Goal: Find specific page/section: Find specific page/section

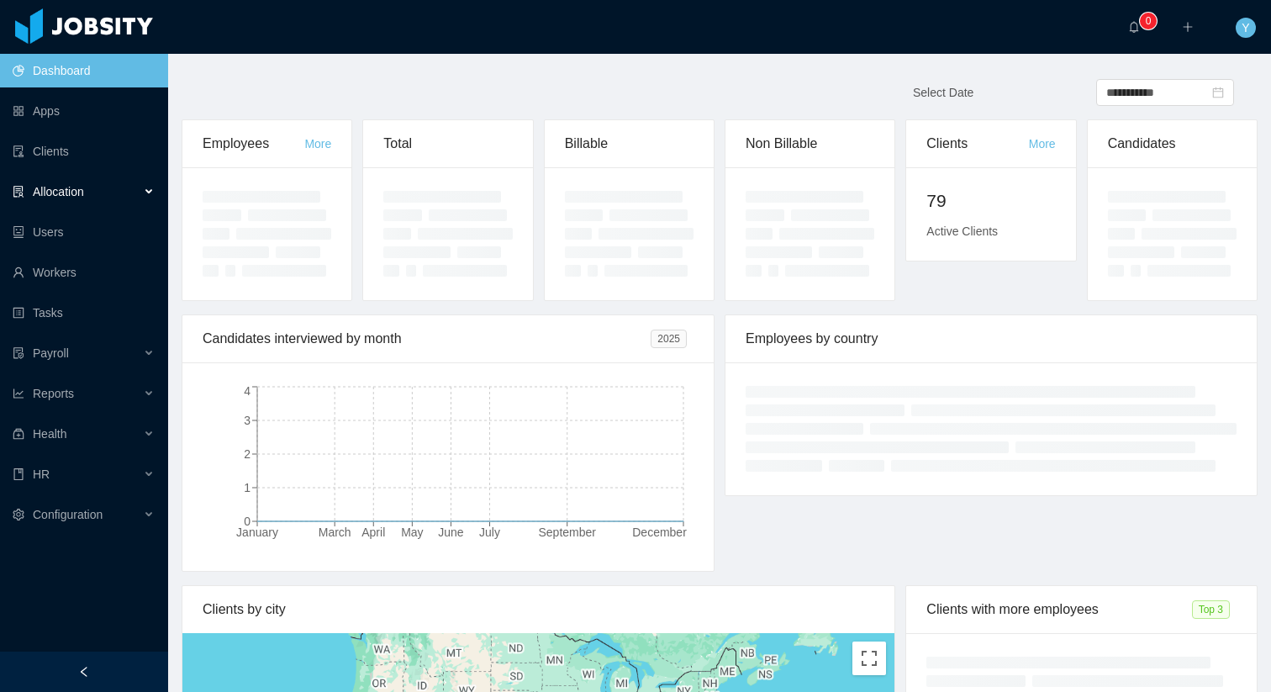
click at [127, 187] on div "Allocation" at bounding box center [84, 192] width 168 height 34
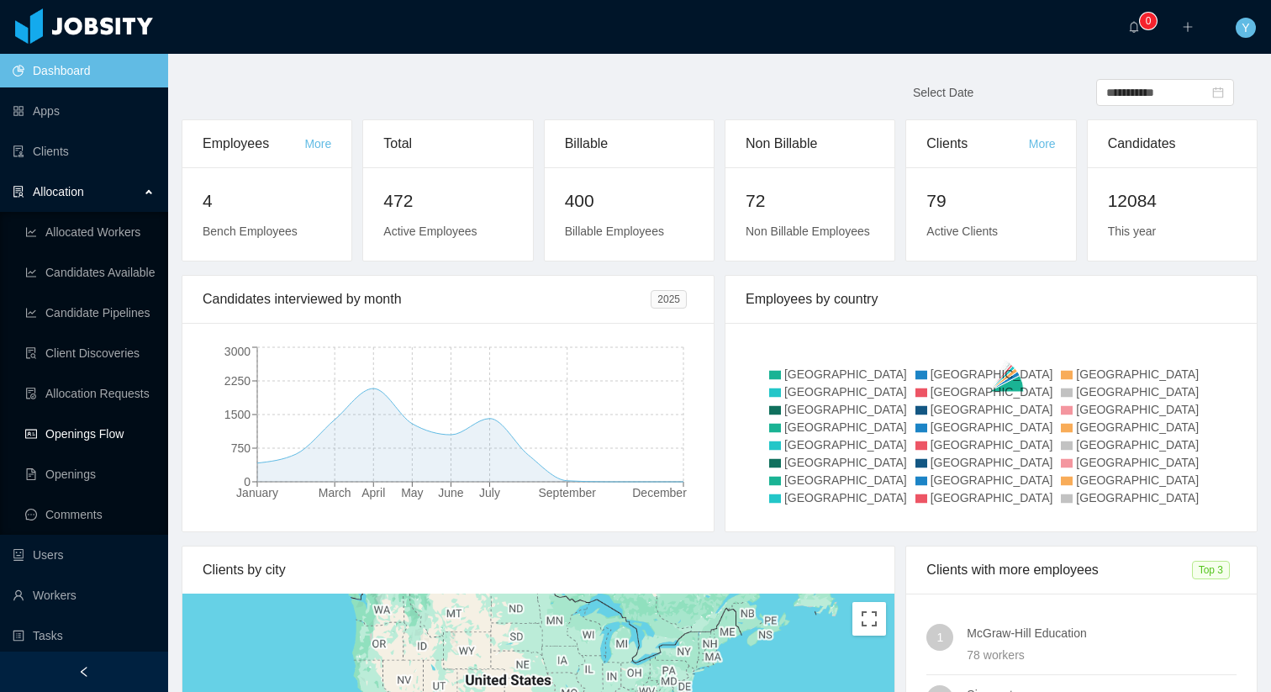
click at [98, 425] on link "Openings Flow" at bounding box center [89, 434] width 129 height 34
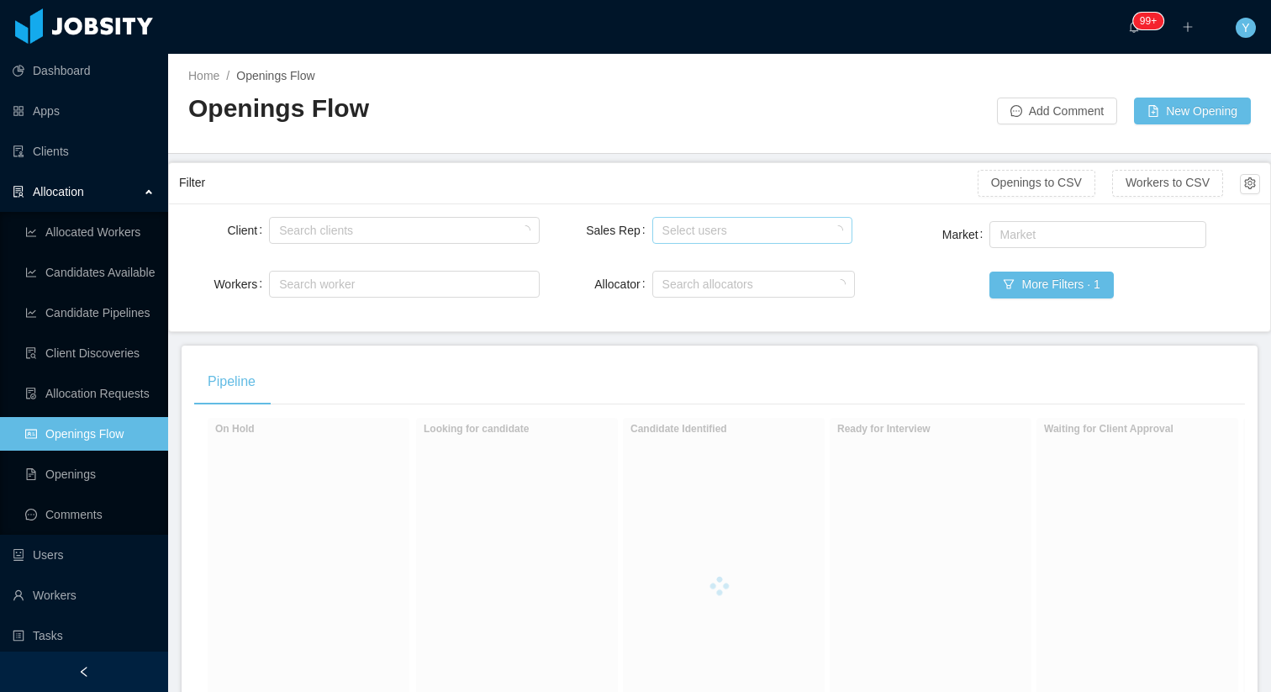
click at [664, 228] on div "Select users" at bounding box center [748, 230] width 173 height 17
type input "*******"
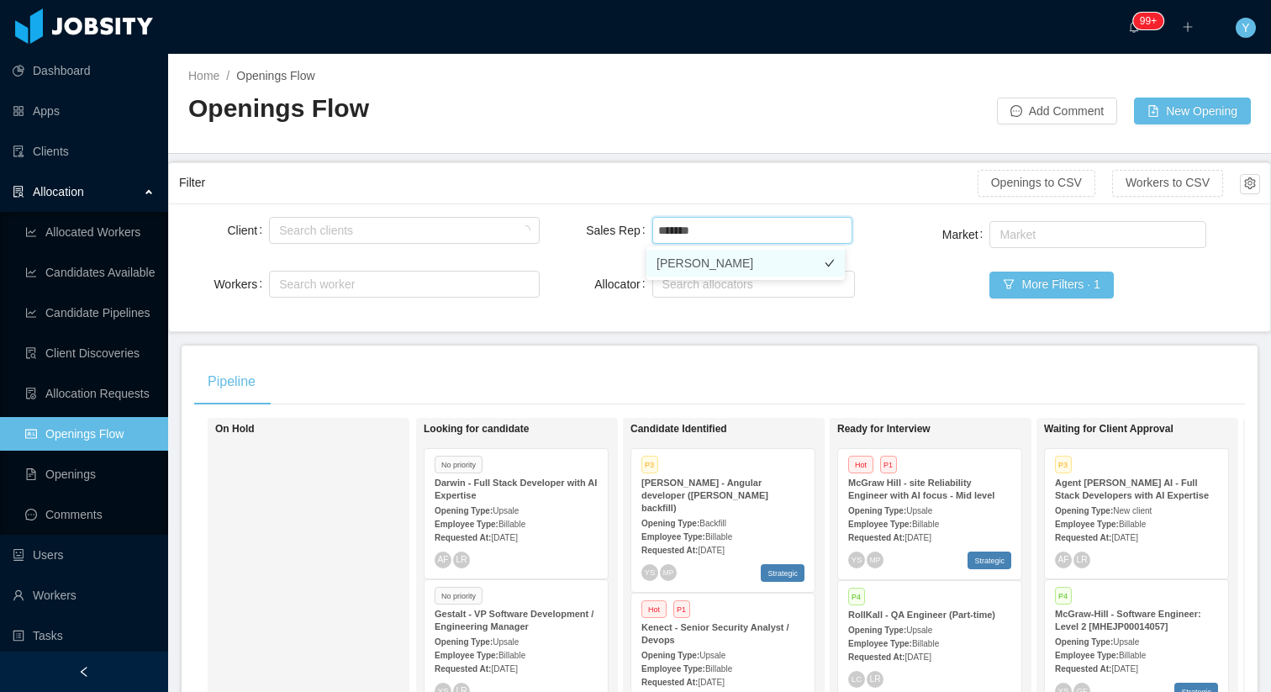
click at [712, 250] on li "[PERSON_NAME]" at bounding box center [745, 263] width 198 height 27
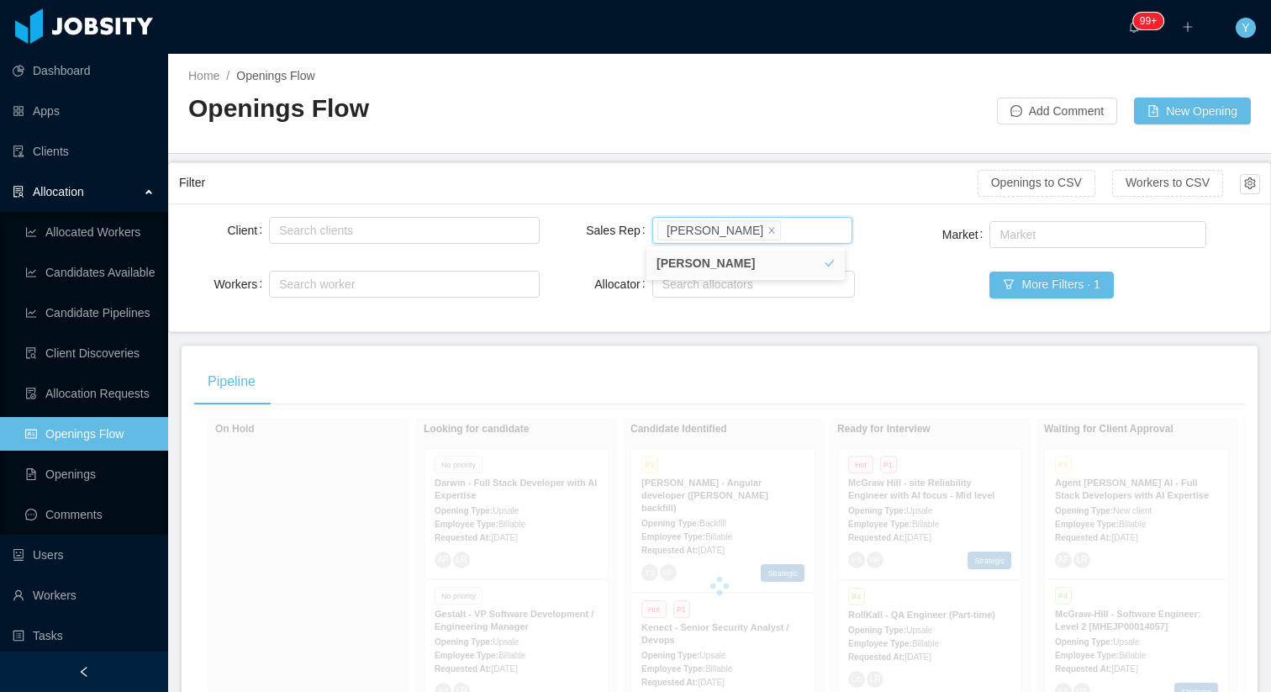
click at [731, 160] on main "Home / Openings Flow / Openings Flow Add Comment New Opening Filter Openings to…" at bounding box center [719, 373] width 1103 height 638
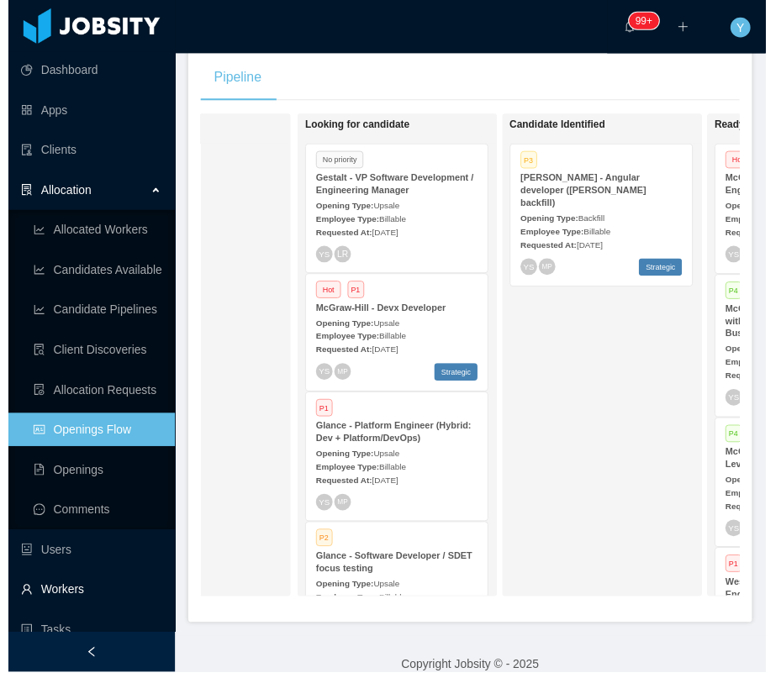
scroll to position [307, 0]
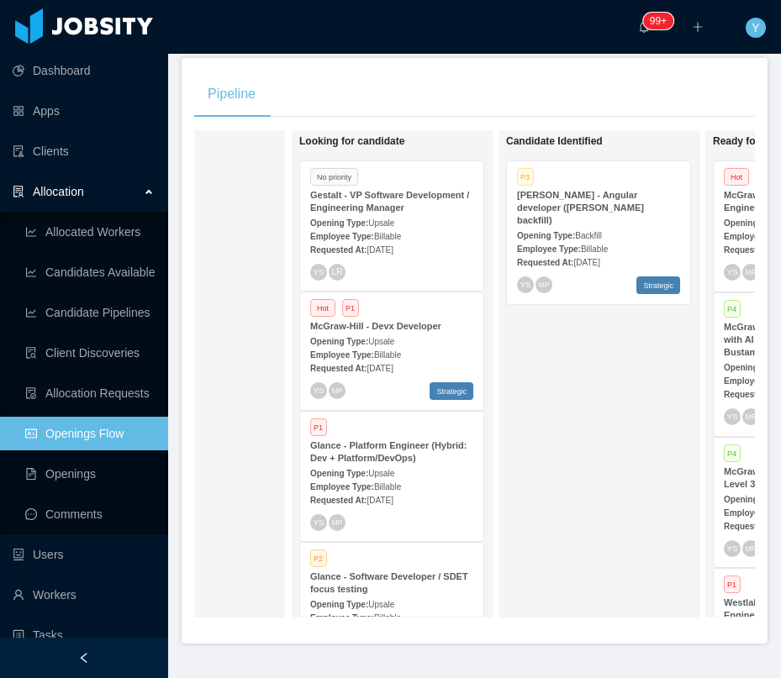
click at [417, 627] on div "On Hold Looking for candidate No priority Gestalt - VP Software Development / E…" at bounding box center [474, 380] width 561 height 501
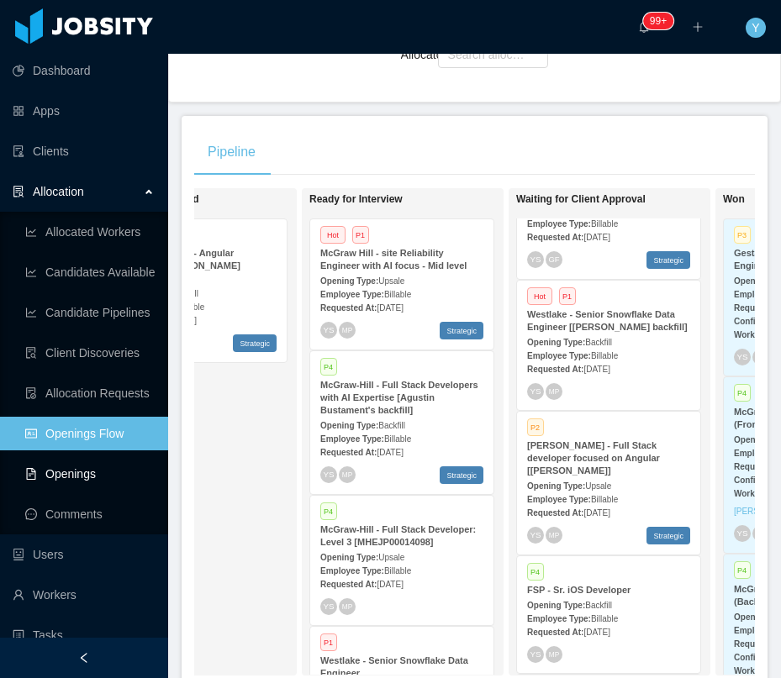
scroll to position [245, 0]
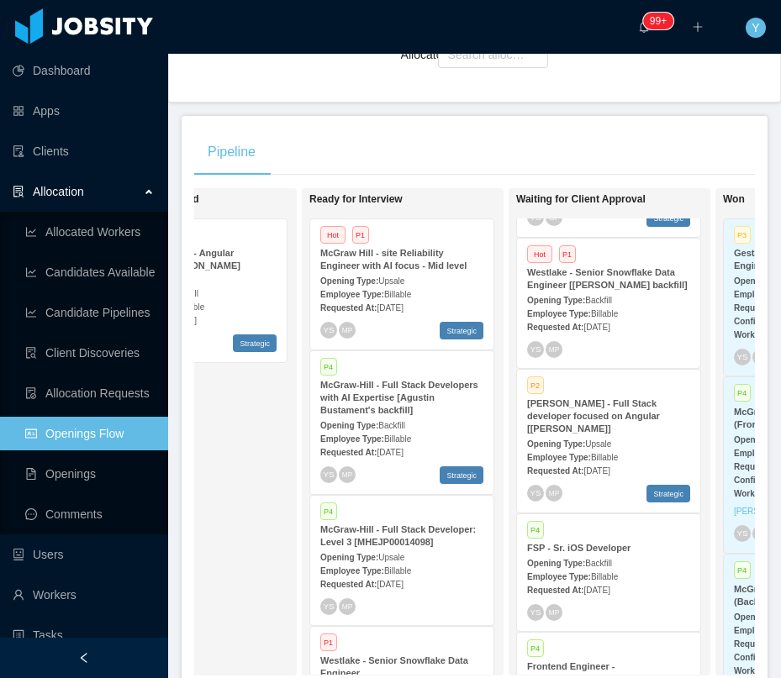
click at [625, 292] on div "Westlake - Senior Snowflake Data Engineer [[PERSON_NAME] backfill]" at bounding box center [608, 278] width 163 height 25
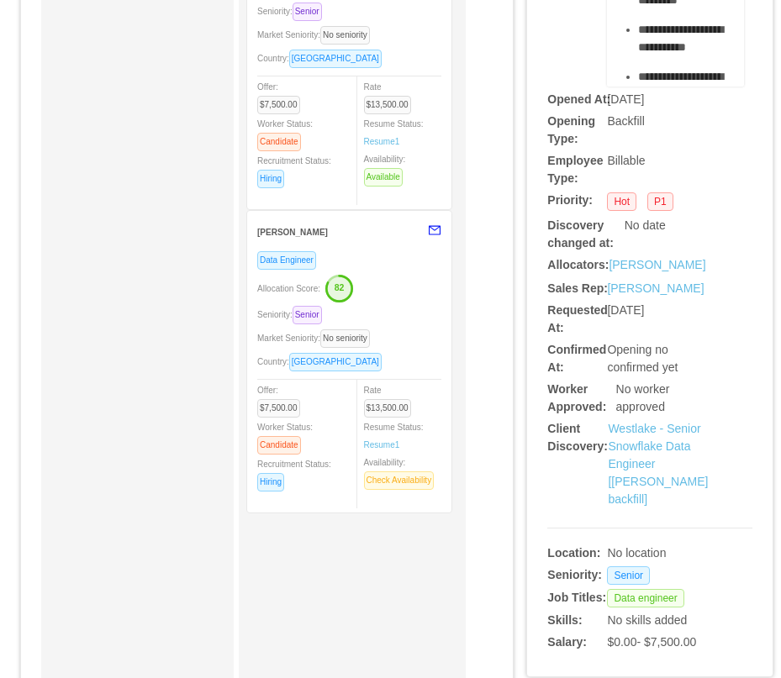
scroll to position [867, 0]
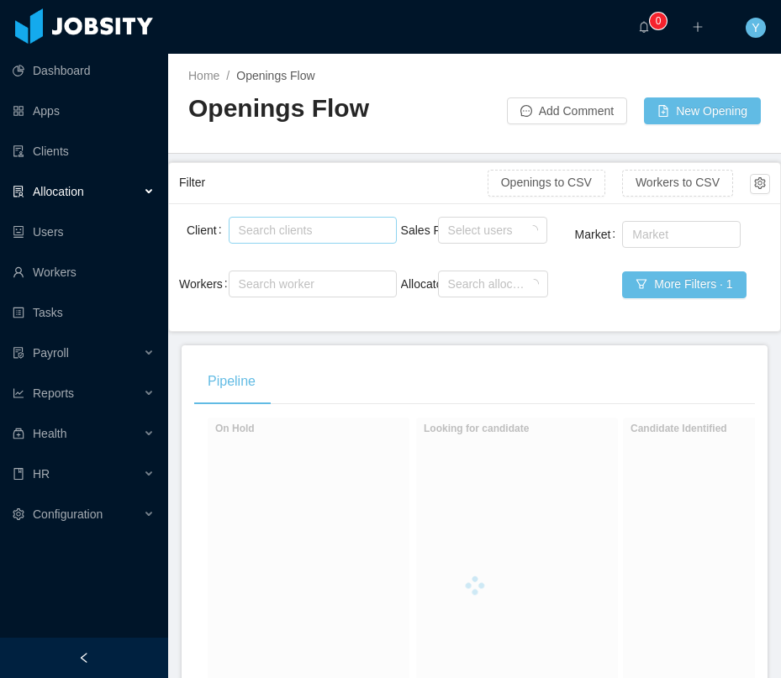
click at [268, 232] on div "Search clients" at bounding box center [309, 230] width 140 height 17
type input "******"
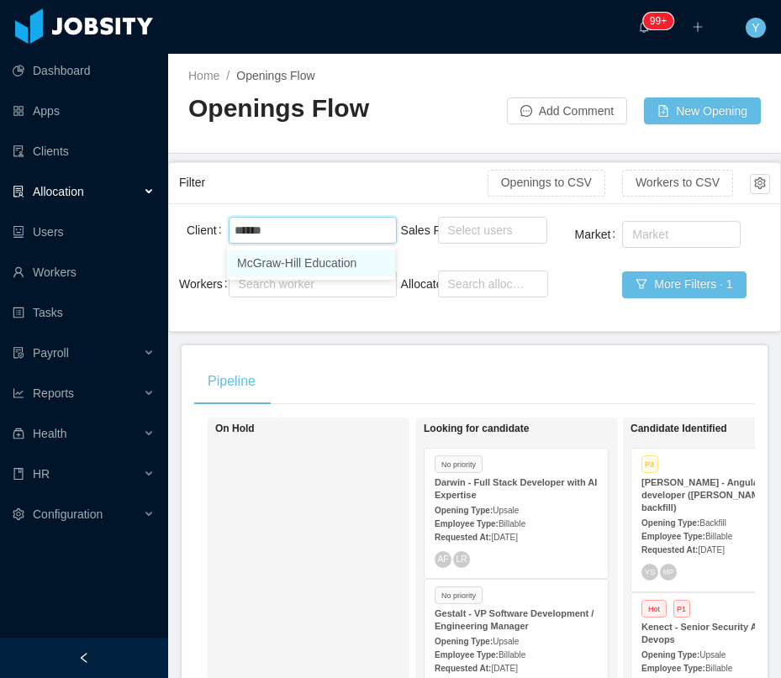
click at [350, 267] on li "McGraw-Hill Education" at bounding box center [311, 263] width 168 height 27
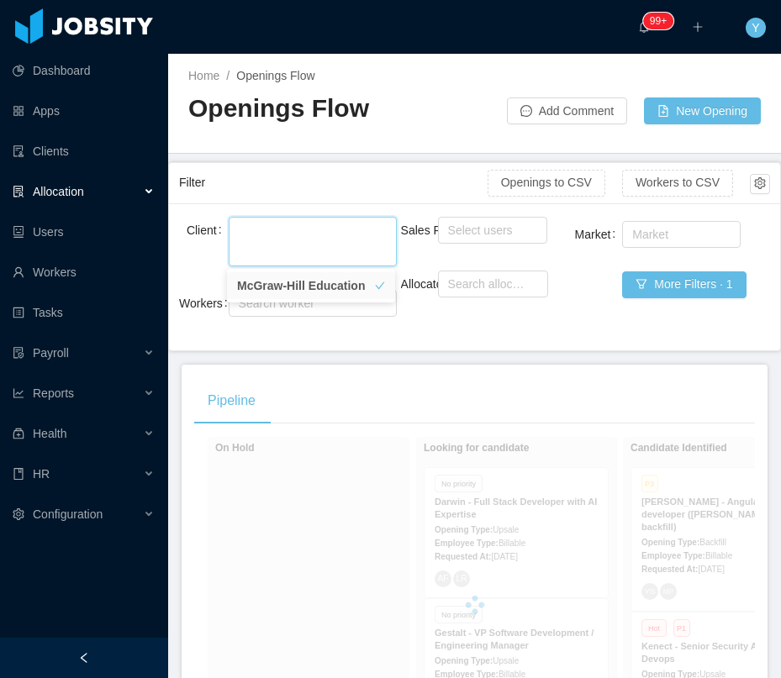
click at [344, 159] on main "Home / Openings Flow / Openings Flow Add Comment New Opening Filter Openings to…" at bounding box center [474, 366] width 613 height 625
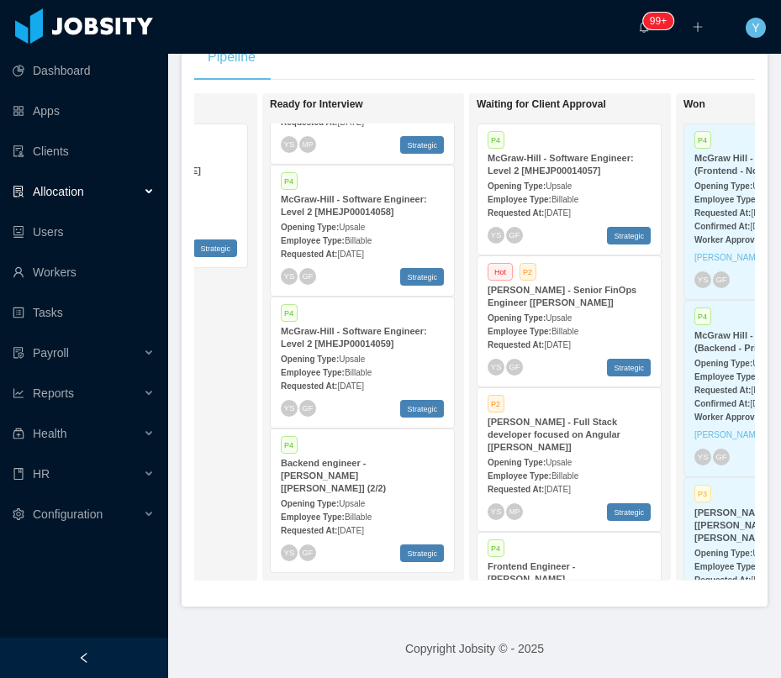
click at [593, 159] on strong "McGraw-Hill - Software Engineer: Level 2 [MHEJP00014057]" at bounding box center [561, 164] width 146 height 23
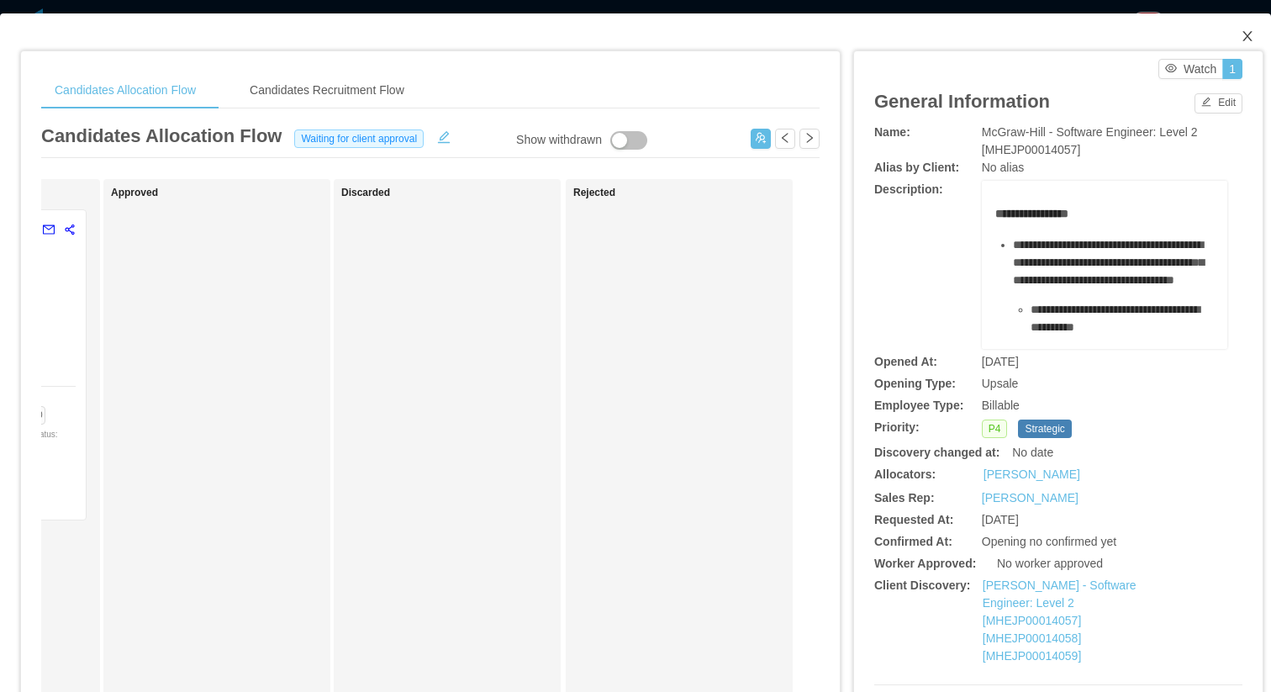
click at [780, 24] on span "Close" at bounding box center [1247, 36] width 47 height 47
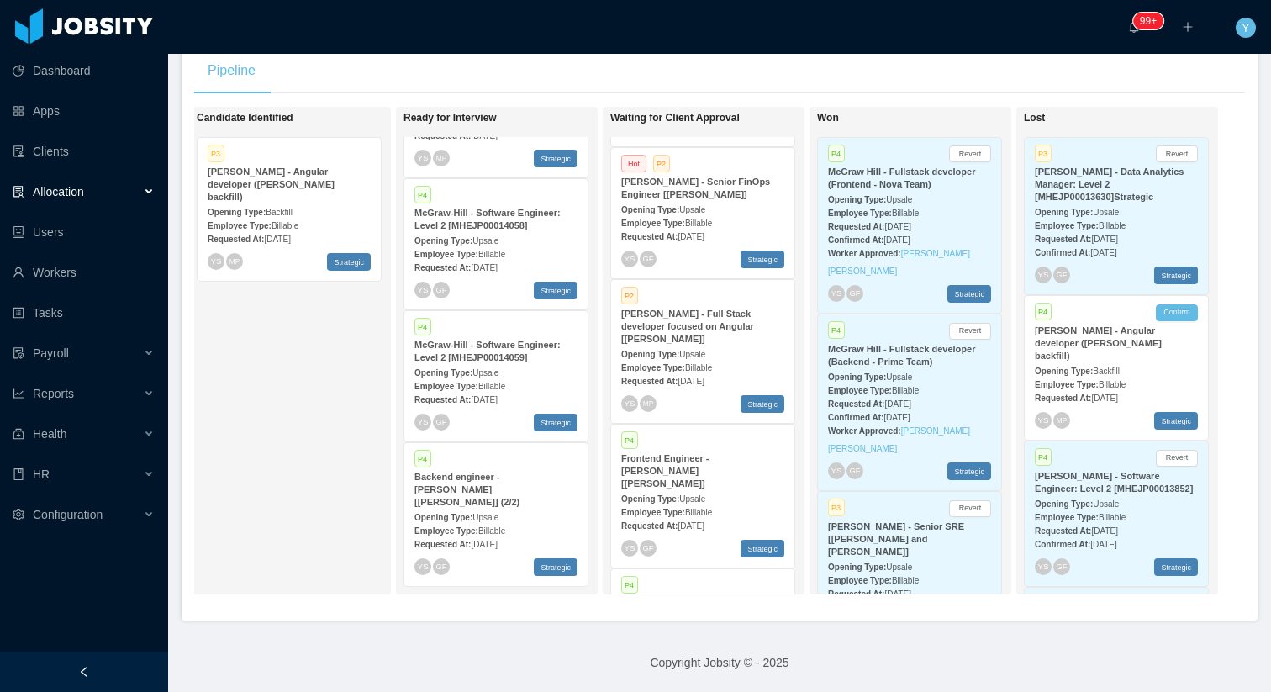
click at [714, 345] on div "Opening Type: Upsale" at bounding box center [702, 354] width 163 height 18
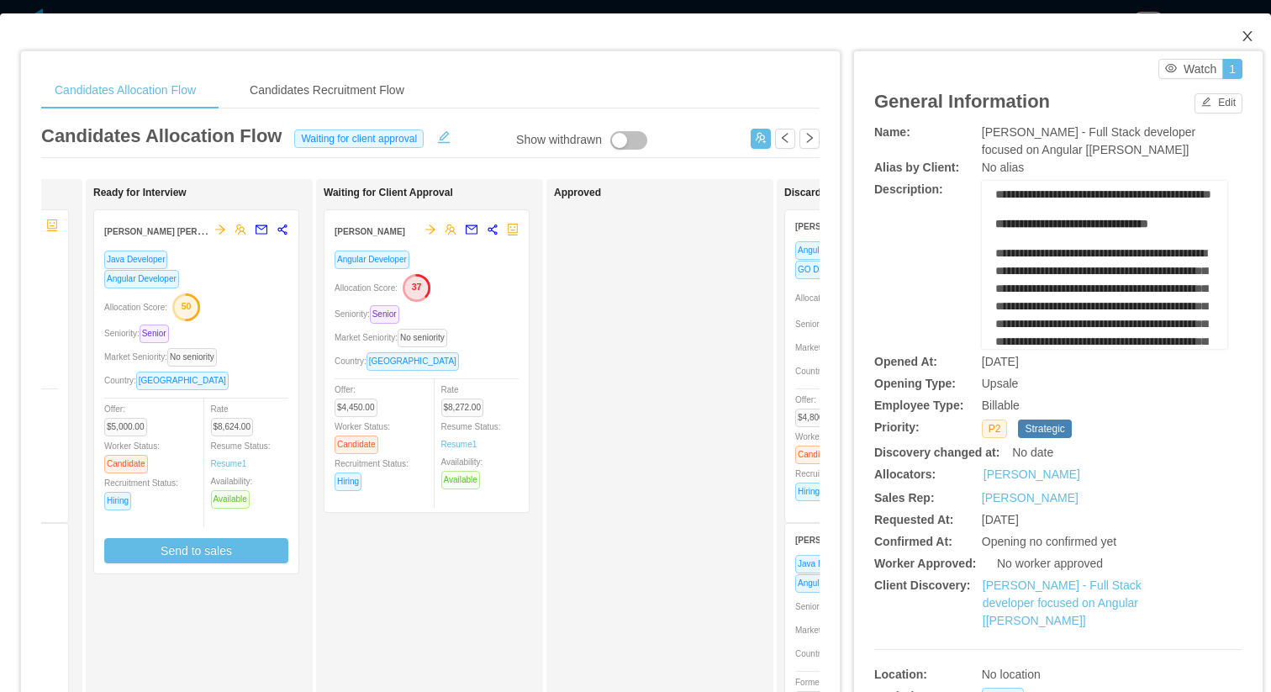
click at [780, 38] on icon "icon: close" at bounding box center [1247, 35] width 13 height 13
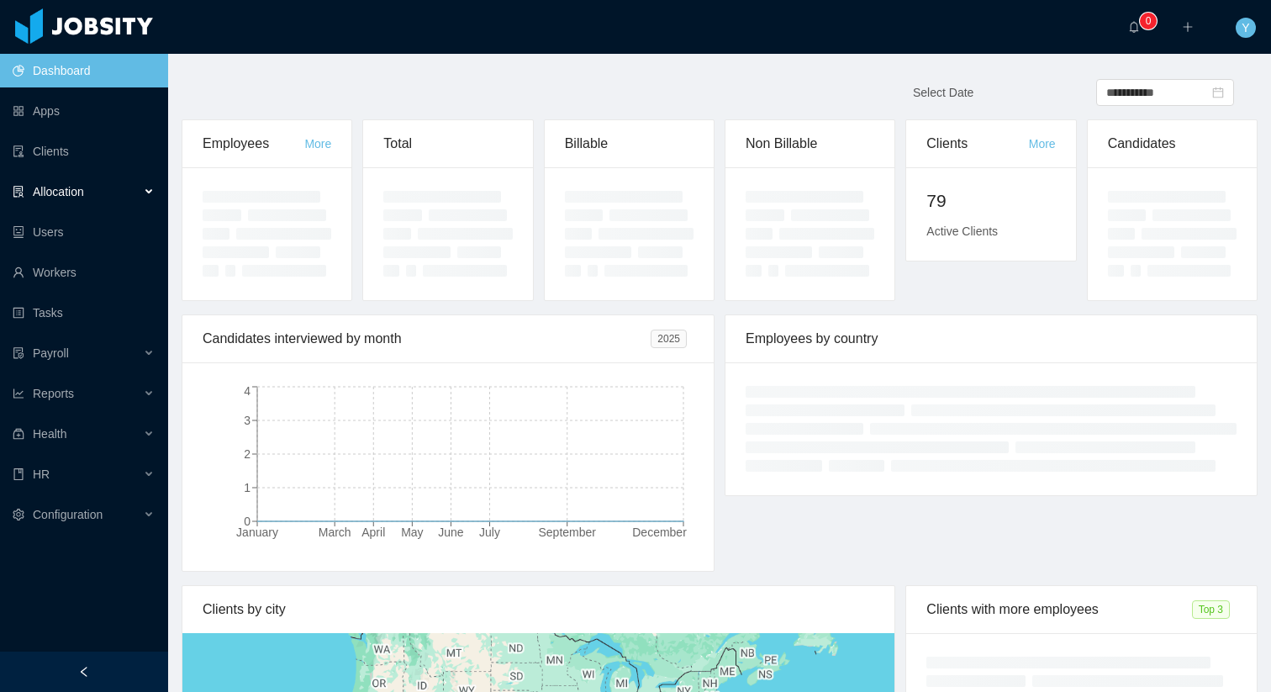
click at [117, 199] on div "Allocation" at bounding box center [84, 192] width 168 height 34
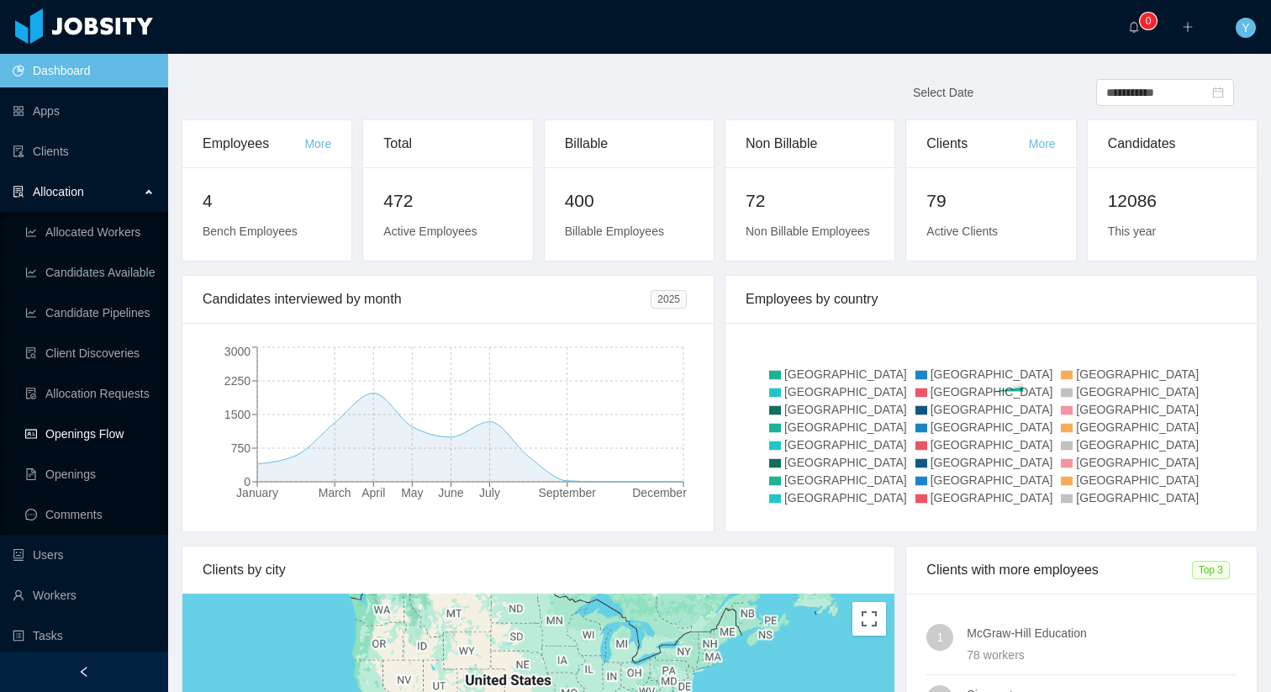
click at [75, 435] on link "Openings Flow" at bounding box center [89, 434] width 129 height 34
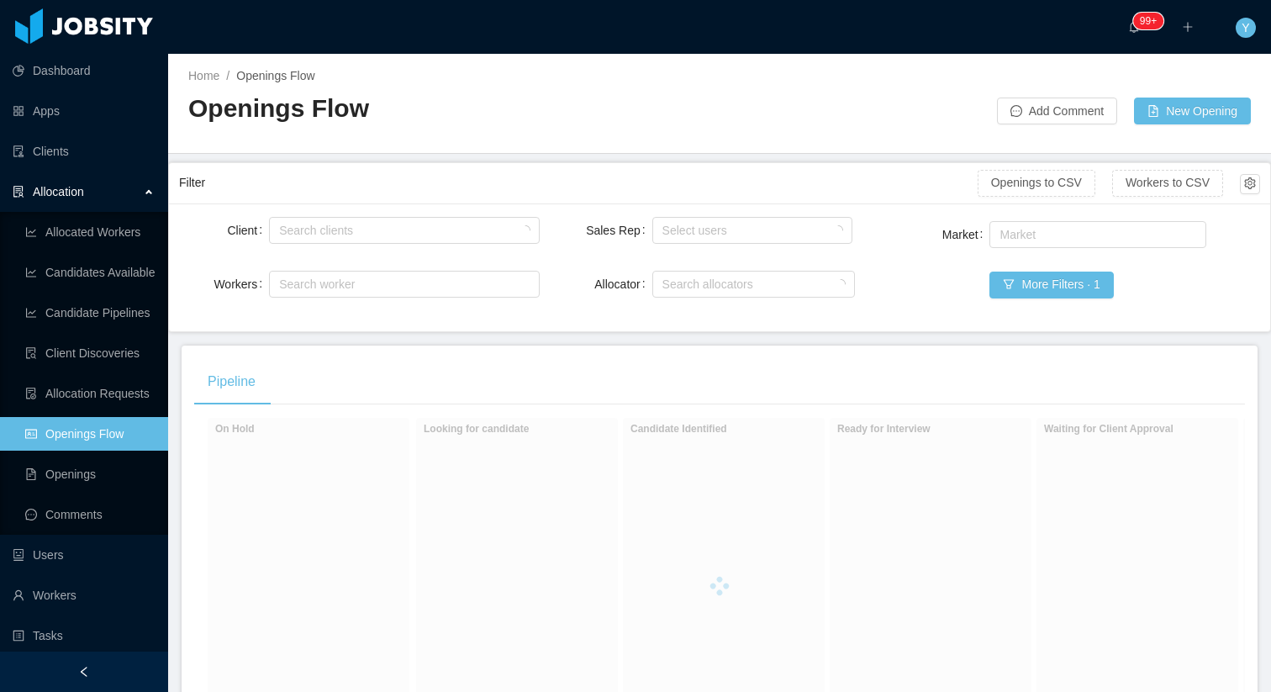
click at [652, 213] on div "Select users" at bounding box center [753, 230] width 203 height 34
click at [657, 222] on input "Sales Rep" at bounding box center [661, 230] width 9 height 20
type input "*****"
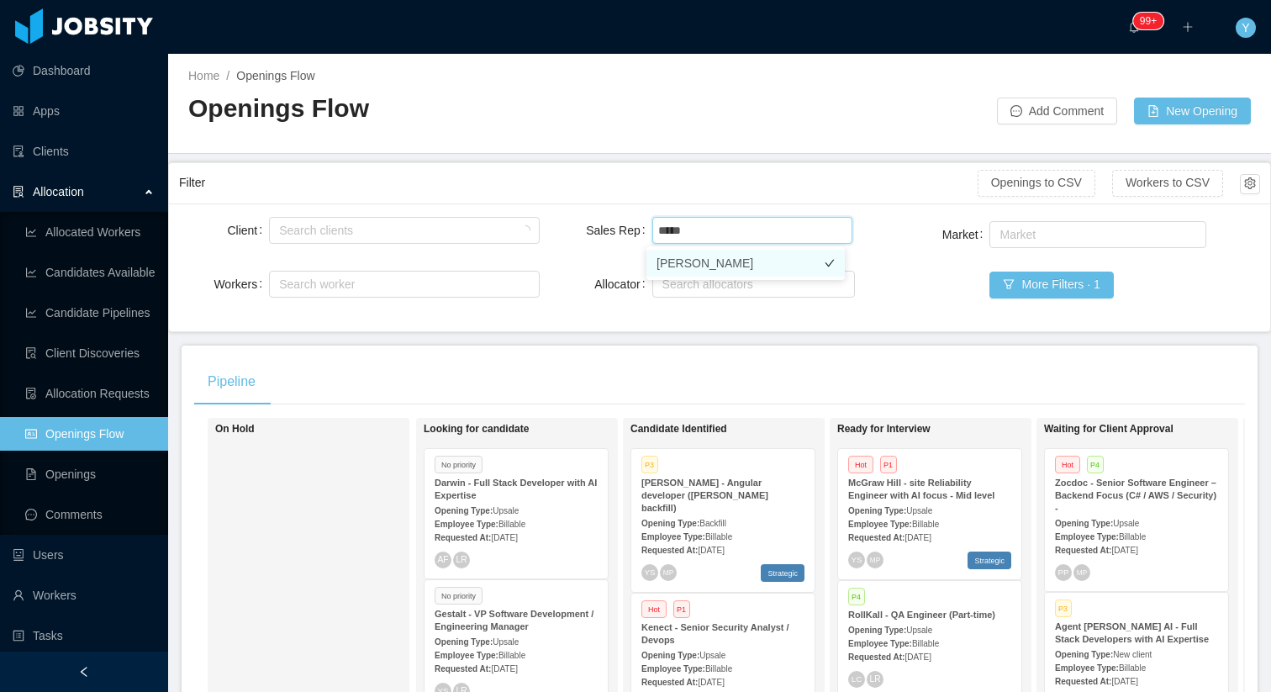
click at [673, 260] on li "[PERSON_NAME]" at bounding box center [745, 263] width 198 height 27
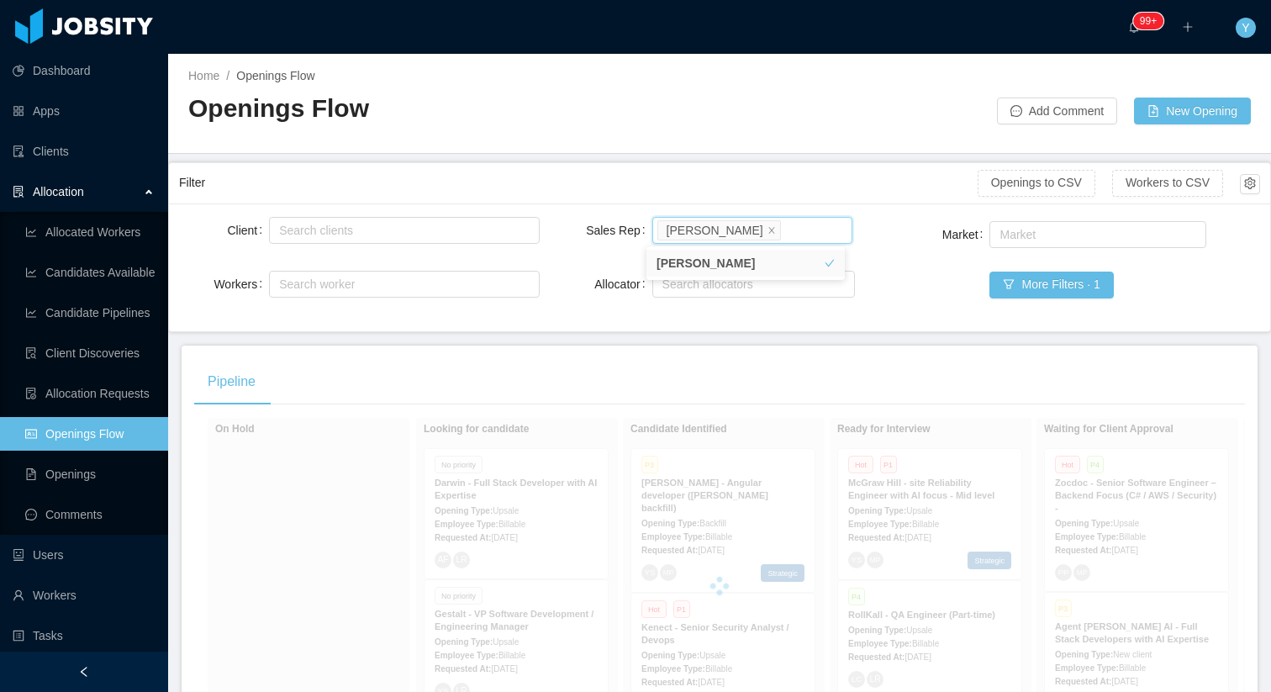
type input "*"
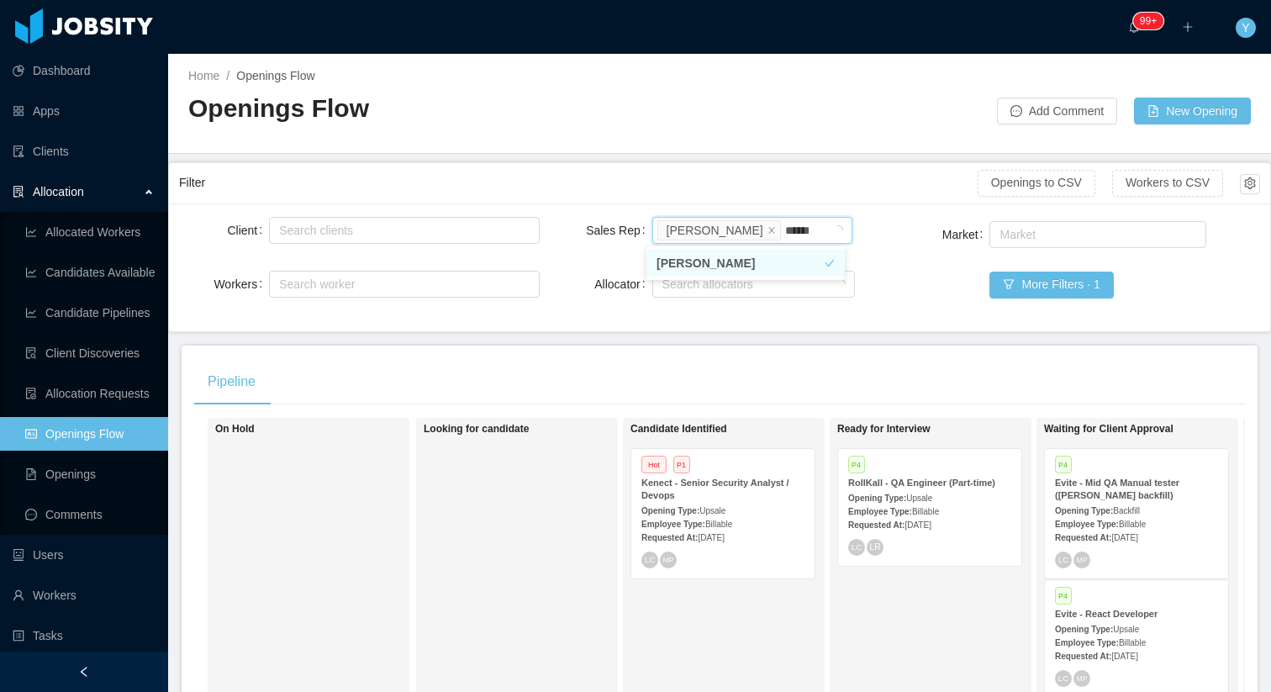
type input "*******"
click at [768, 264] on li "[PERSON_NAME]" at bounding box center [745, 263] width 198 height 27
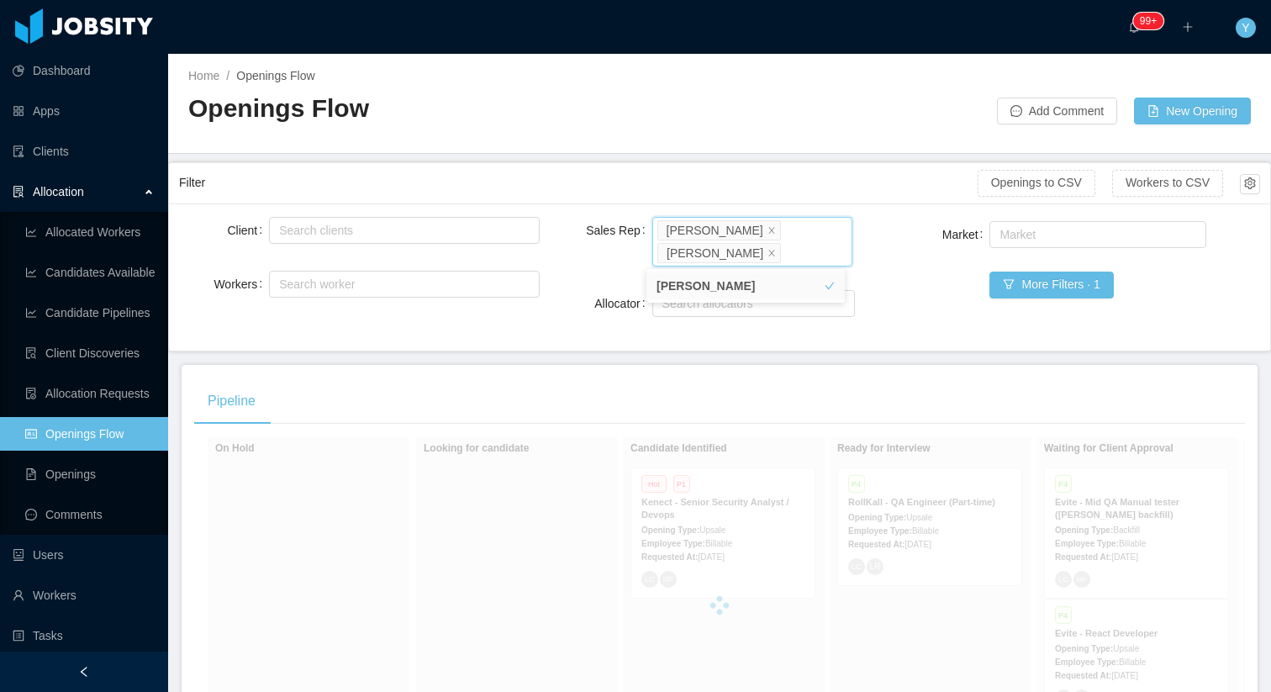
click at [693, 163] on div "Filter Openings to CSV Workers to CSV" at bounding box center [719, 183] width 1081 height 40
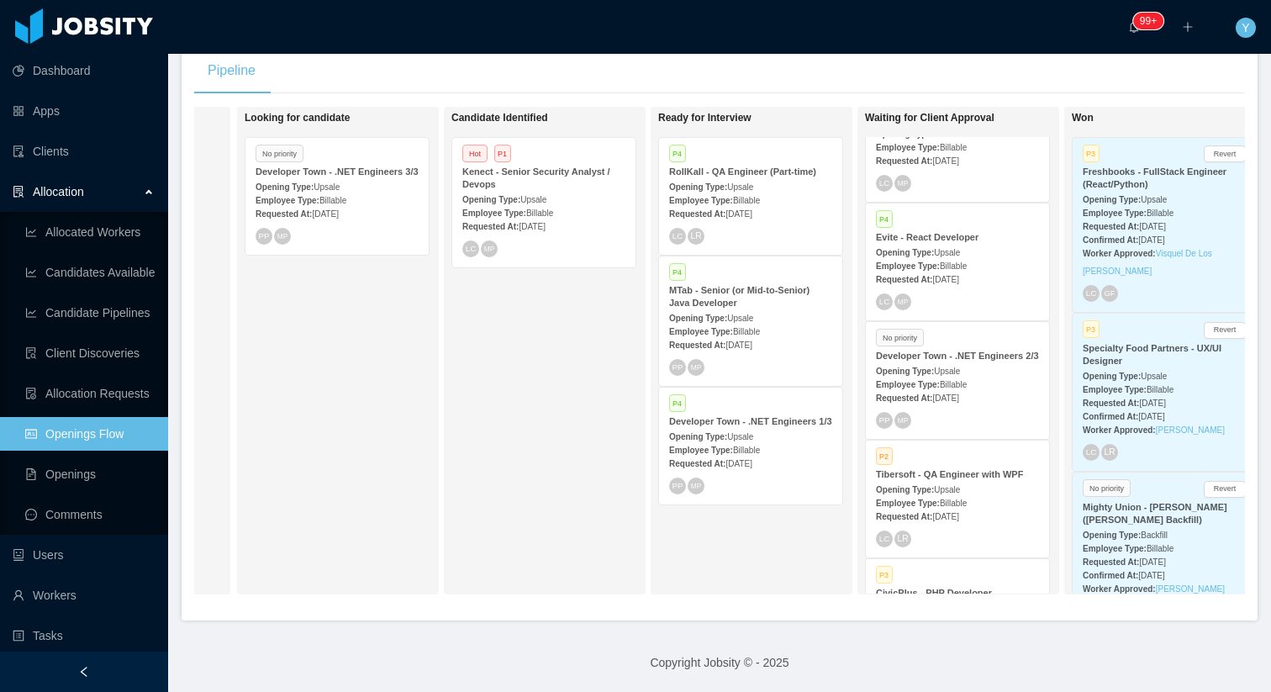
scroll to position [259, 0]
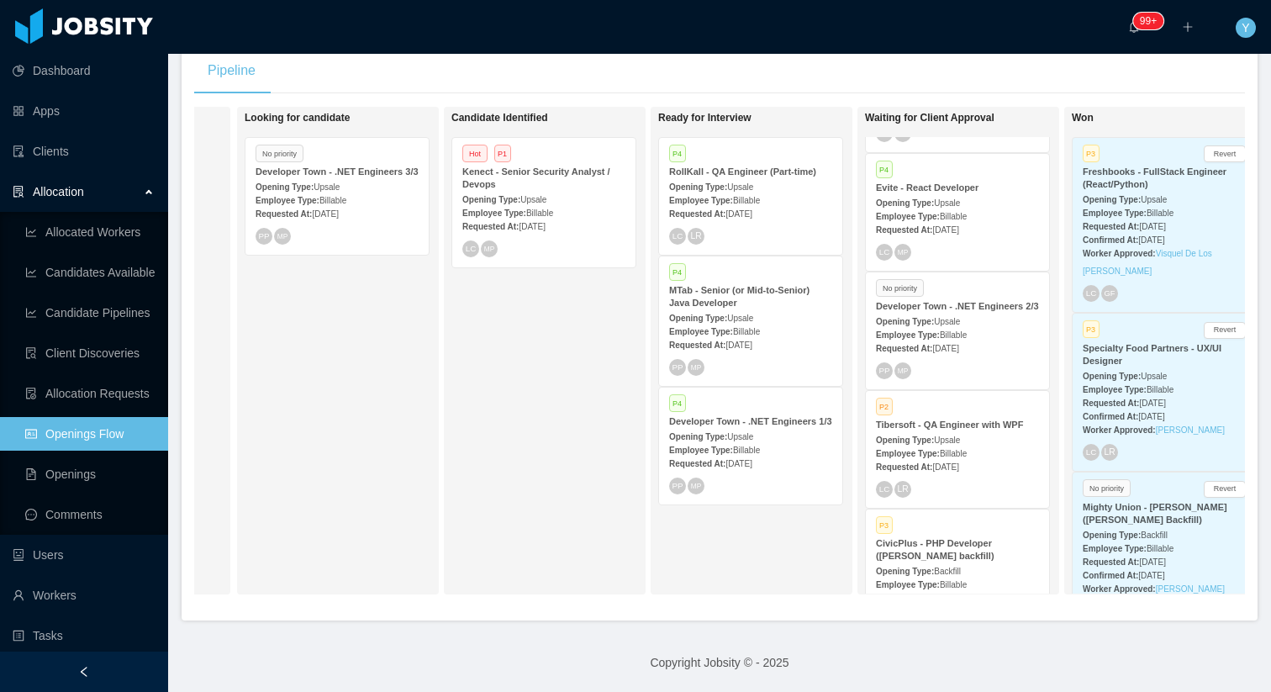
click at [952, 351] on span "[DATE]" at bounding box center [945, 348] width 26 height 9
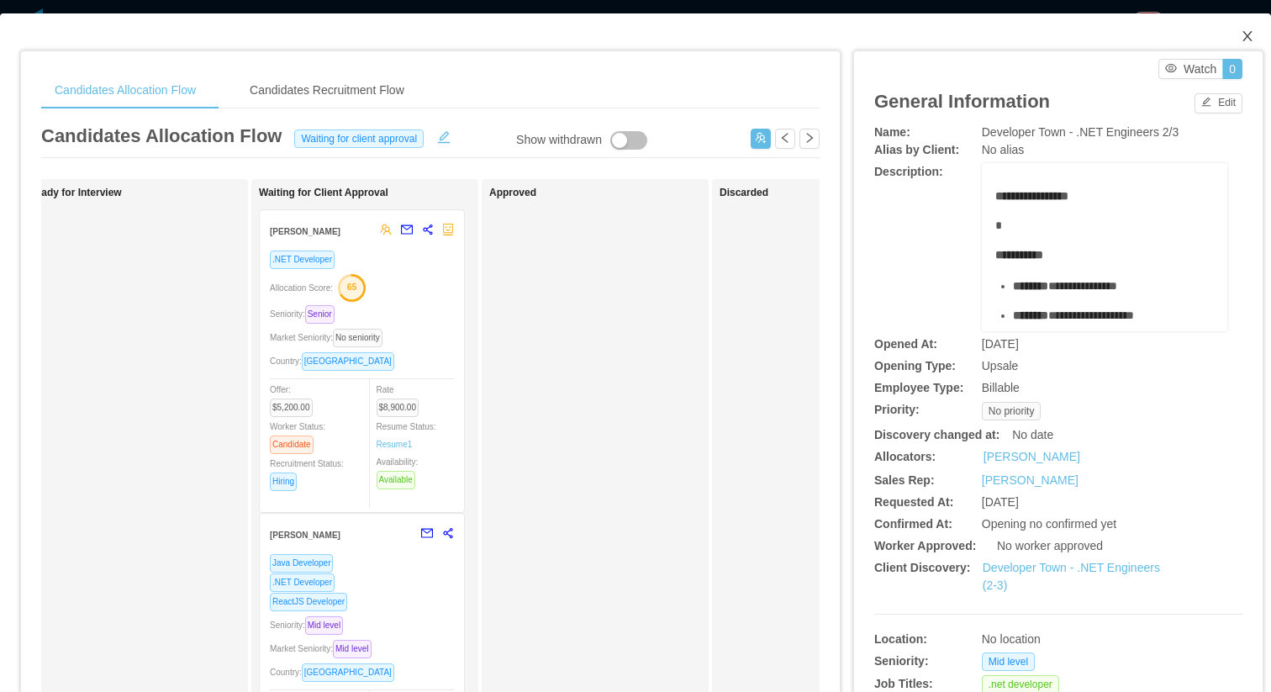
click at [1239, 29] on span "Close" at bounding box center [1247, 36] width 47 height 47
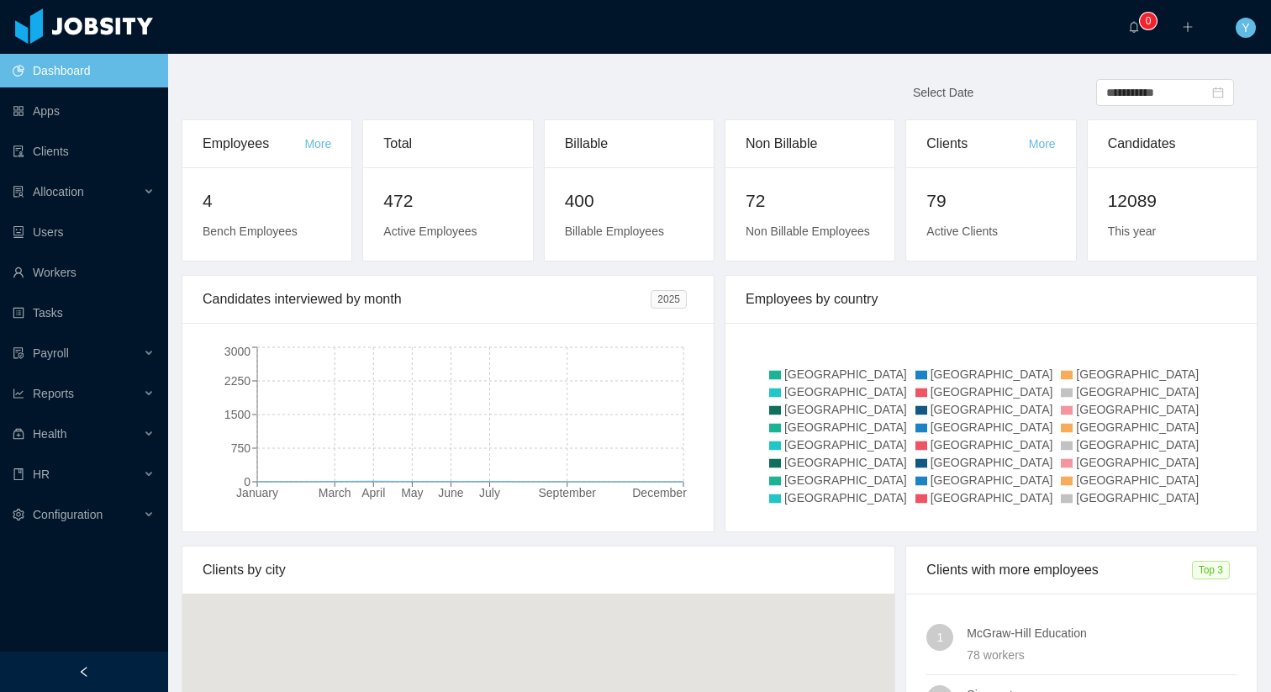
click at [67, 132] on ul "Dashboard Apps Clients Allocation Users Workers Tasks Payroll Reports Health HR…" at bounding box center [84, 292] width 168 height 484
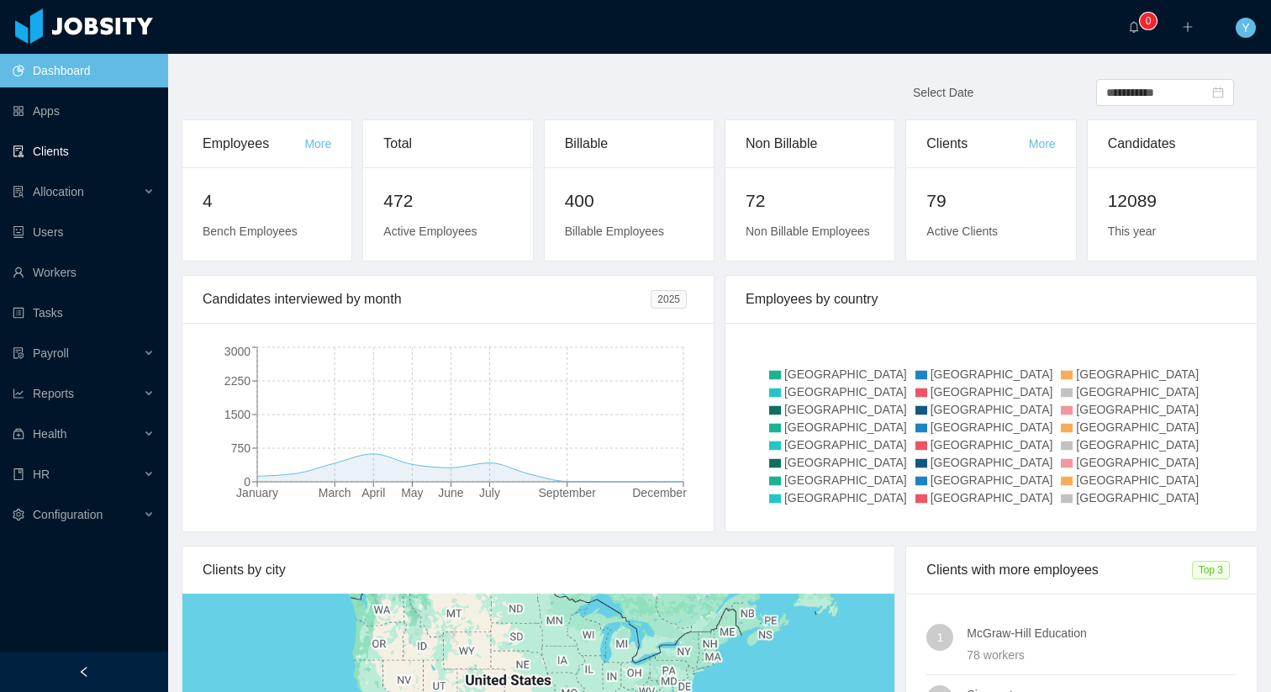
click at [58, 143] on link "Clients" at bounding box center [84, 151] width 142 height 34
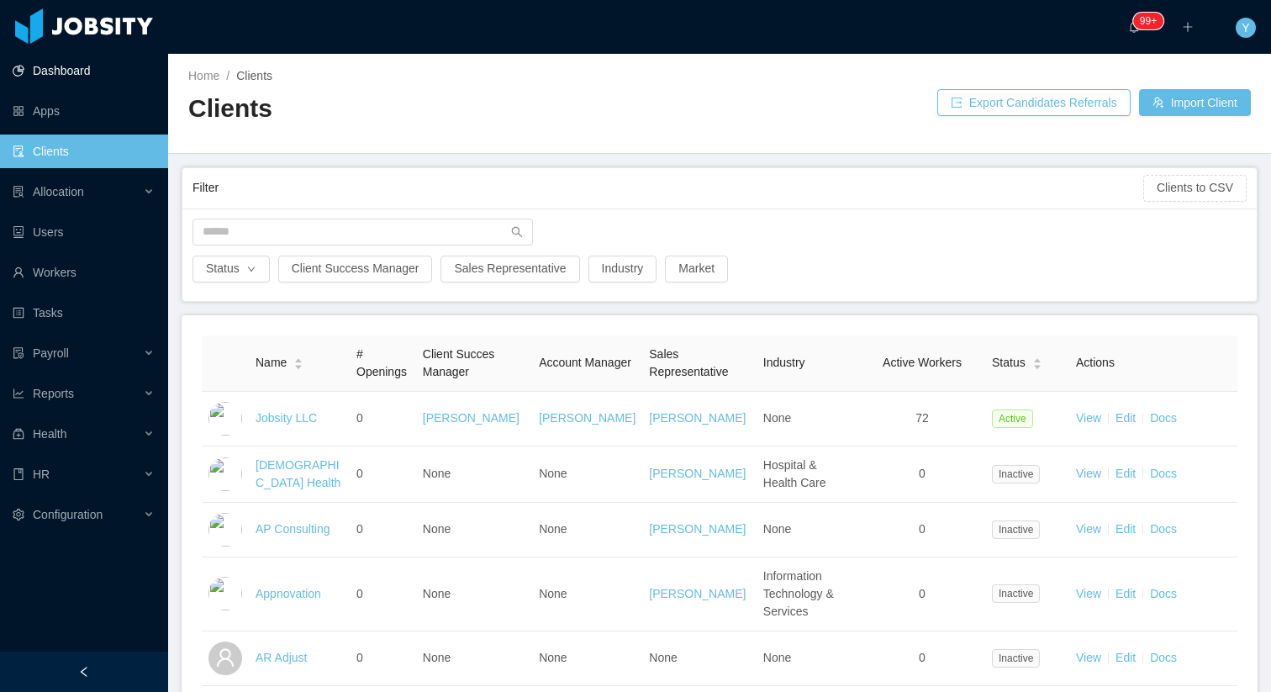
click at [72, 75] on link "Dashboard" at bounding box center [84, 71] width 142 height 34
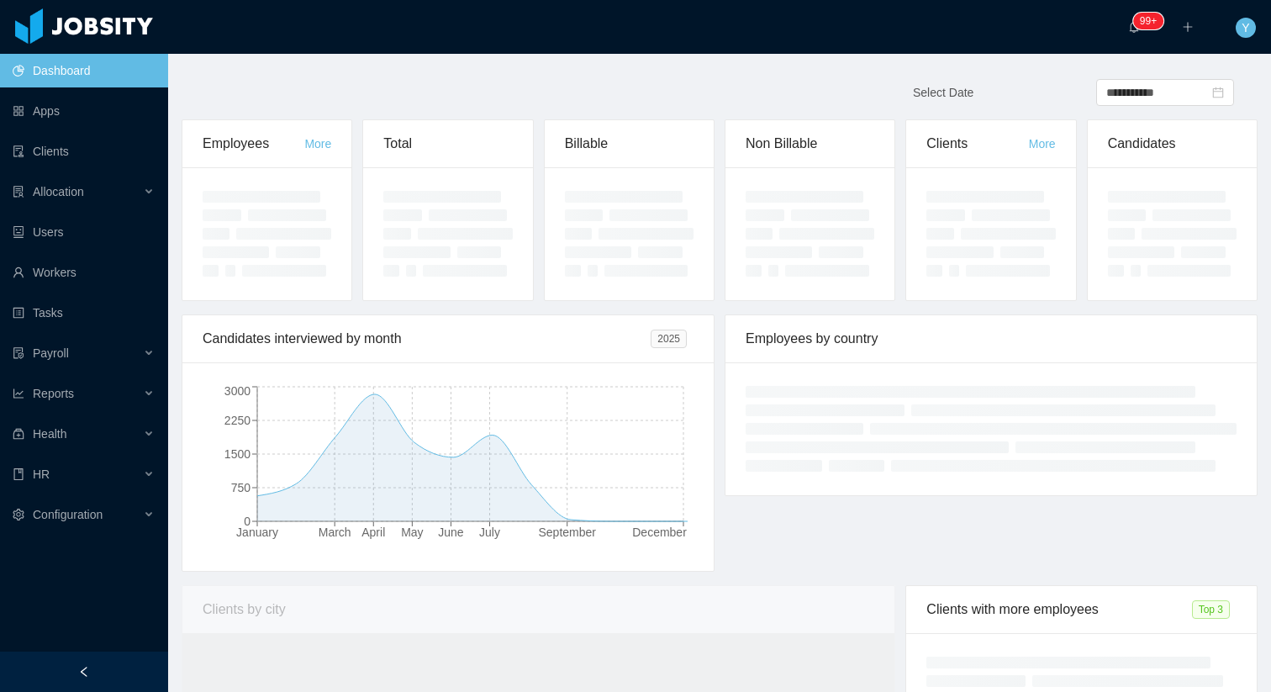
click at [72, 75] on link "Dashboard" at bounding box center [84, 71] width 142 height 34
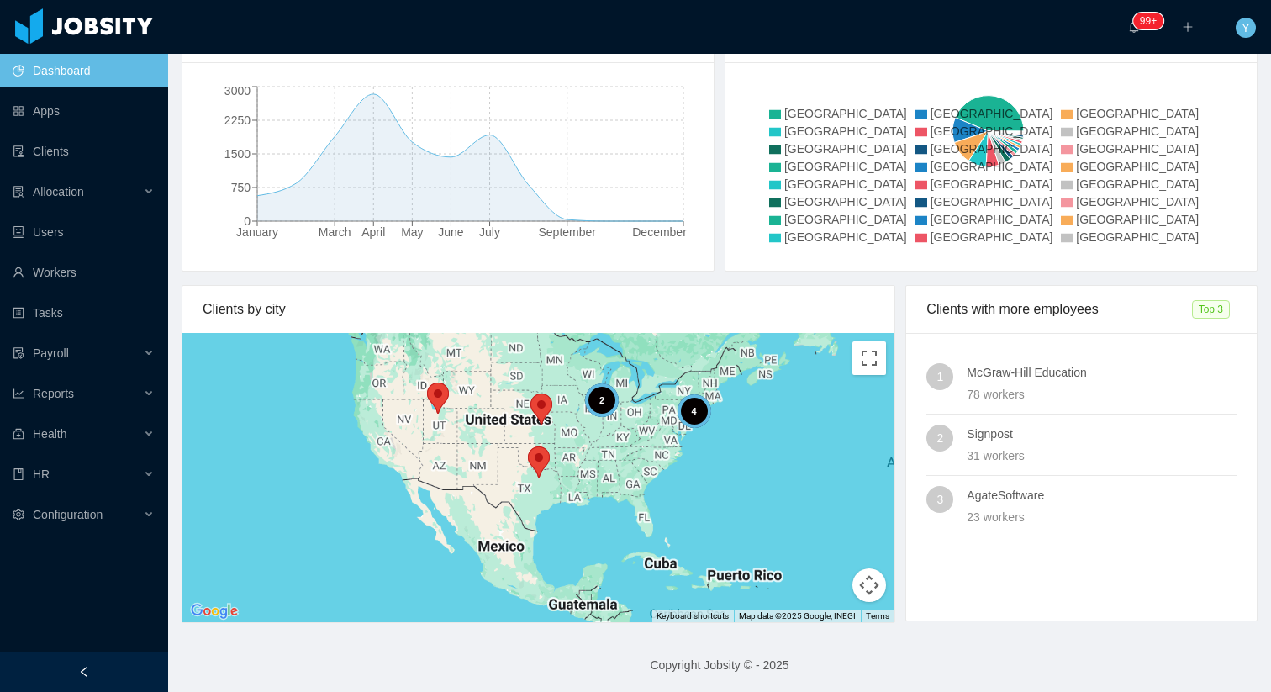
scroll to position [260, 0]
click at [67, 194] on span "Allocation" at bounding box center [58, 191] width 51 height 13
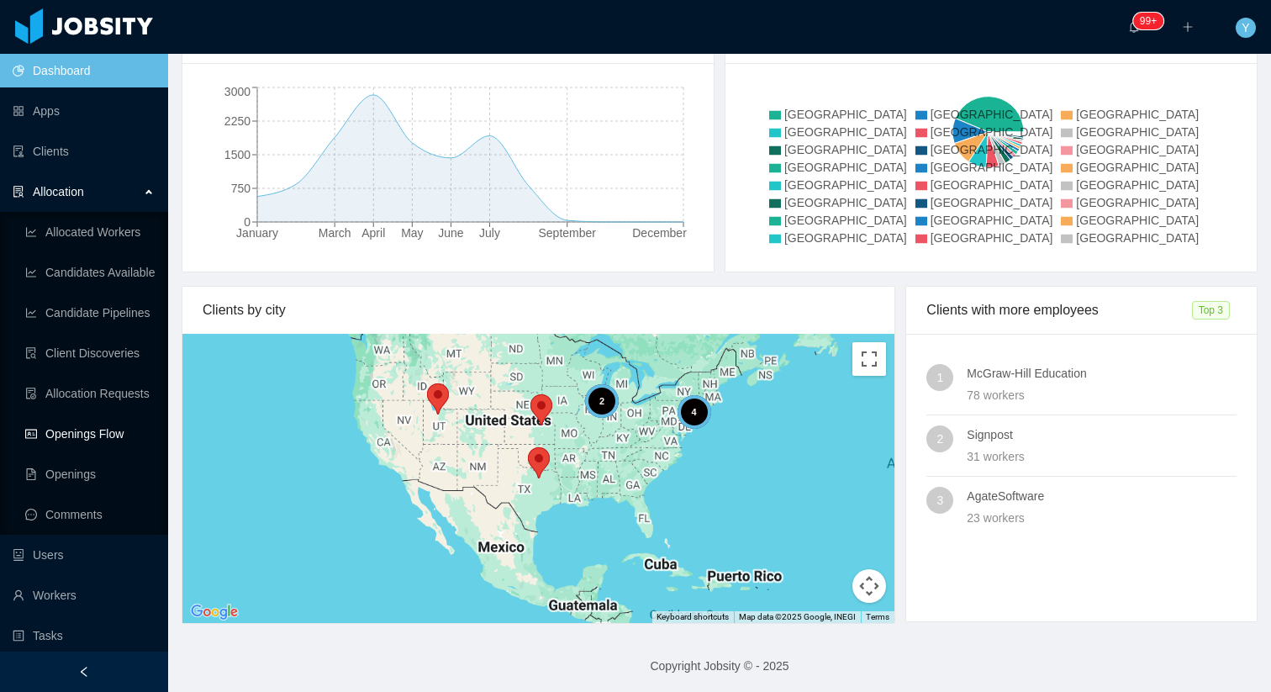
click at [82, 420] on link "Openings Flow" at bounding box center [89, 434] width 129 height 34
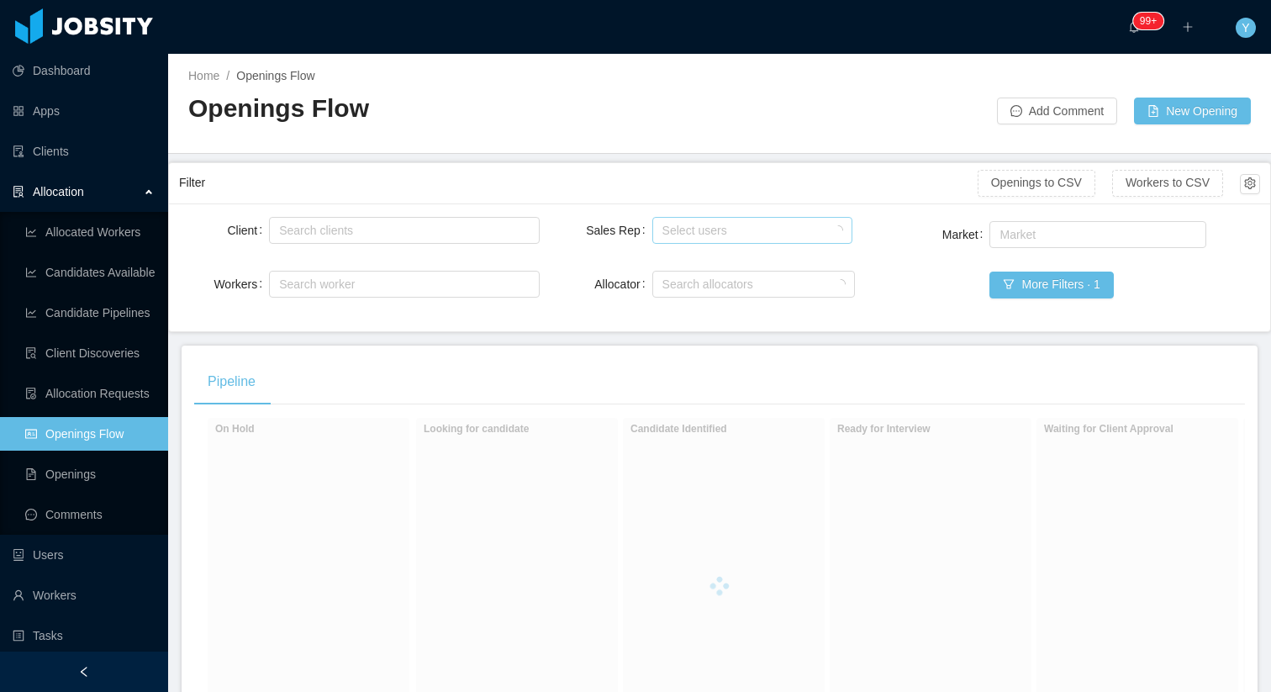
click at [701, 237] on div "Select users" at bounding box center [748, 230] width 173 height 17
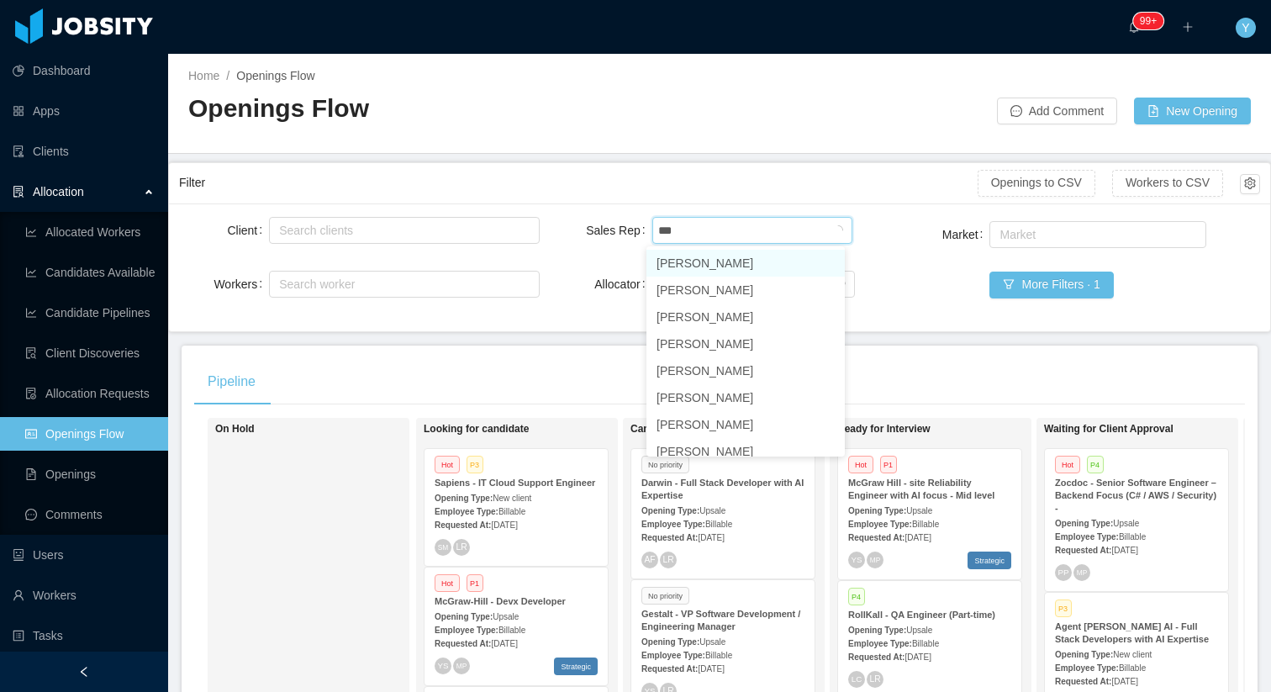
type input "****"
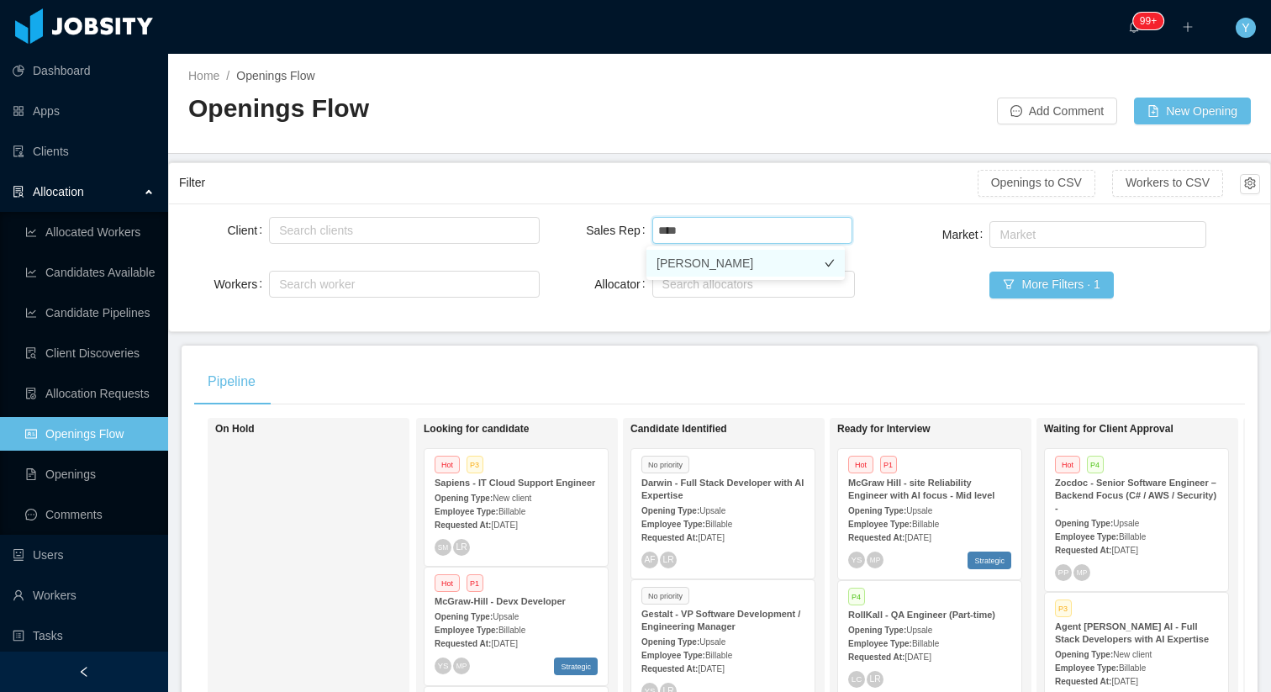
click at [710, 263] on li "[PERSON_NAME]" at bounding box center [745, 263] width 198 height 27
click at [726, 200] on div "Filter Openings to CSV Workers to CSV" at bounding box center [719, 183] width 1081 height 40
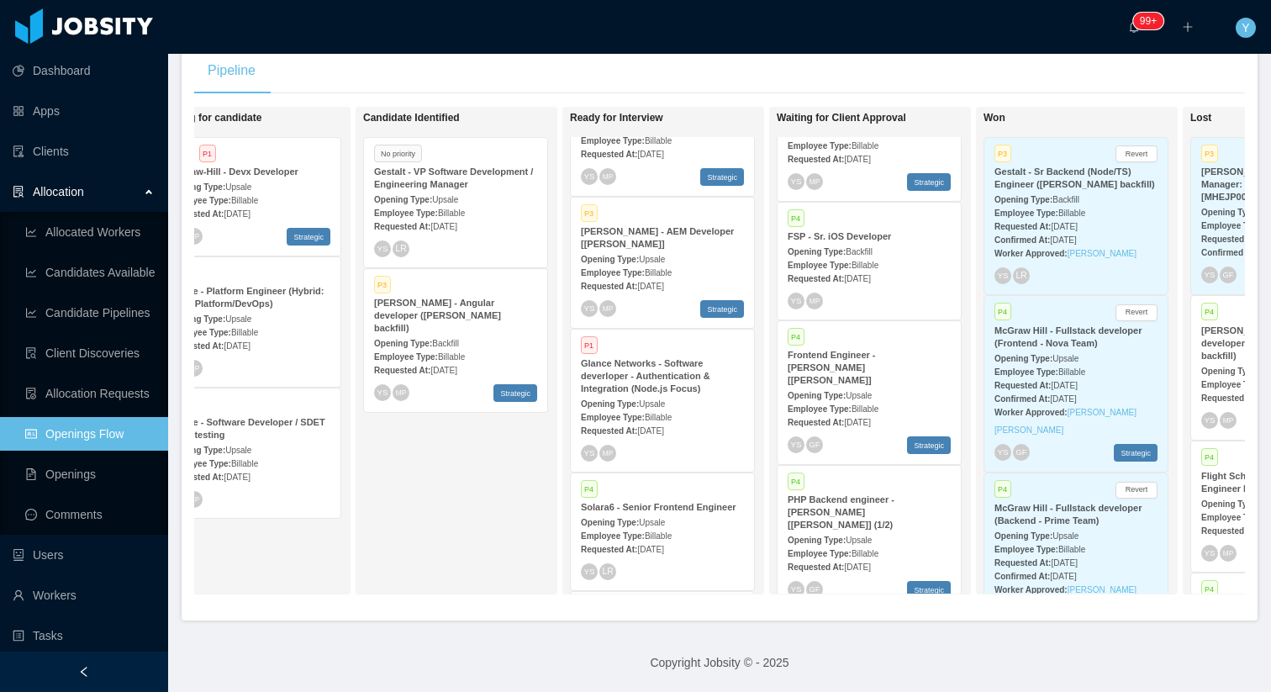
scroll to position [615, 0]
click at [617, 224] on strong "[PERSON_NAME] - AEM Developer [[PERSON_NAME]]" at bounding box center [657, 233] width 153 height 23
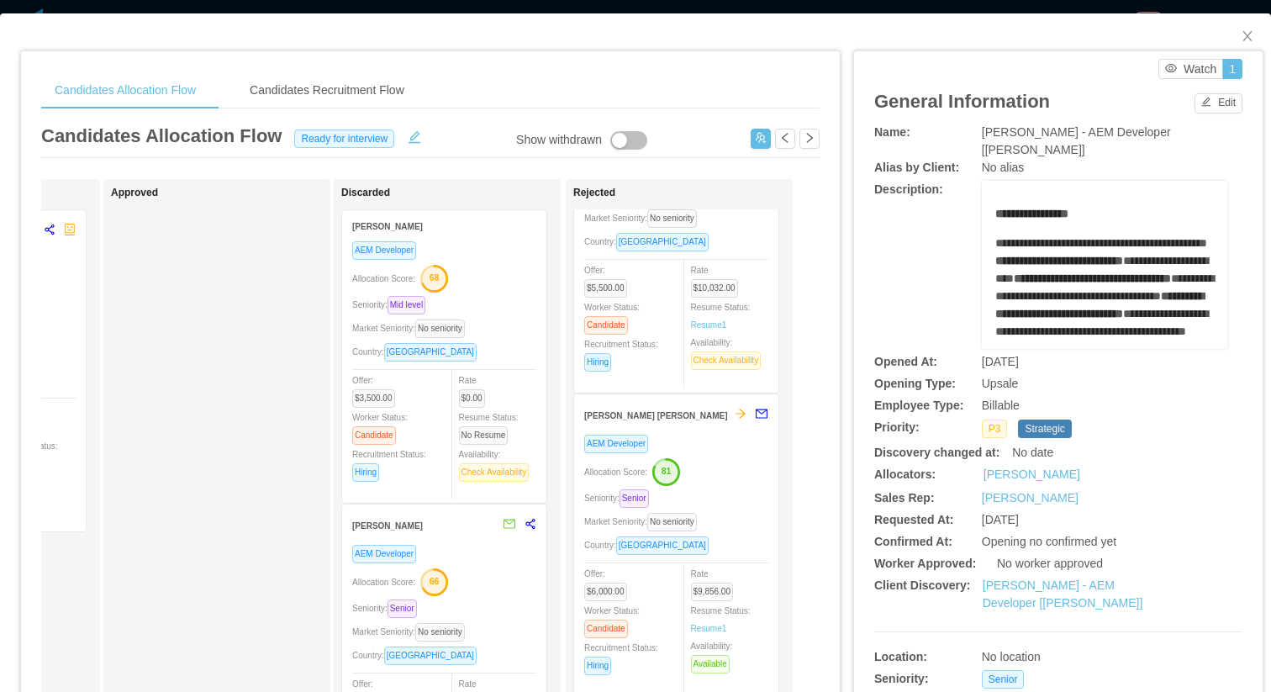
scroll to position [784, 0]
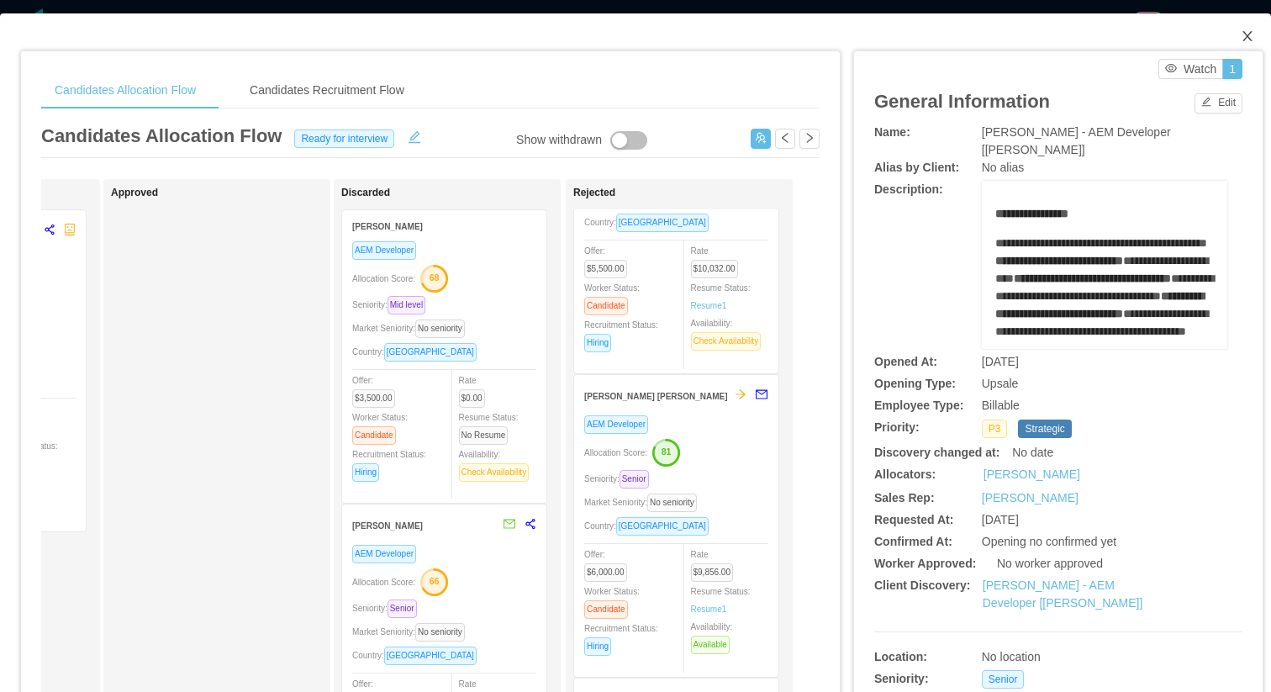
click at [1230, 29] on span "Close" at bounding box center [1247, 36] width 47 height 47
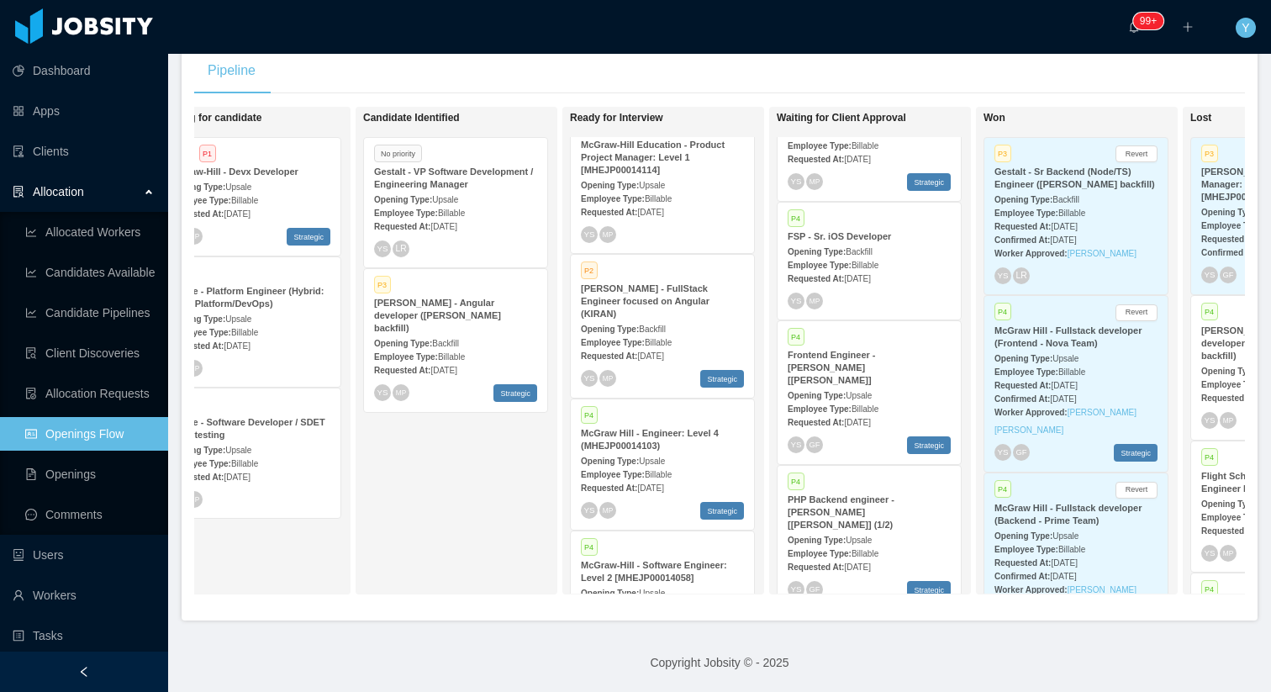
scroll to position [1095, 0]
click at [683, 331] on div "Employee Type: Billable" at bounding box center [662, 338] width 163 height 18
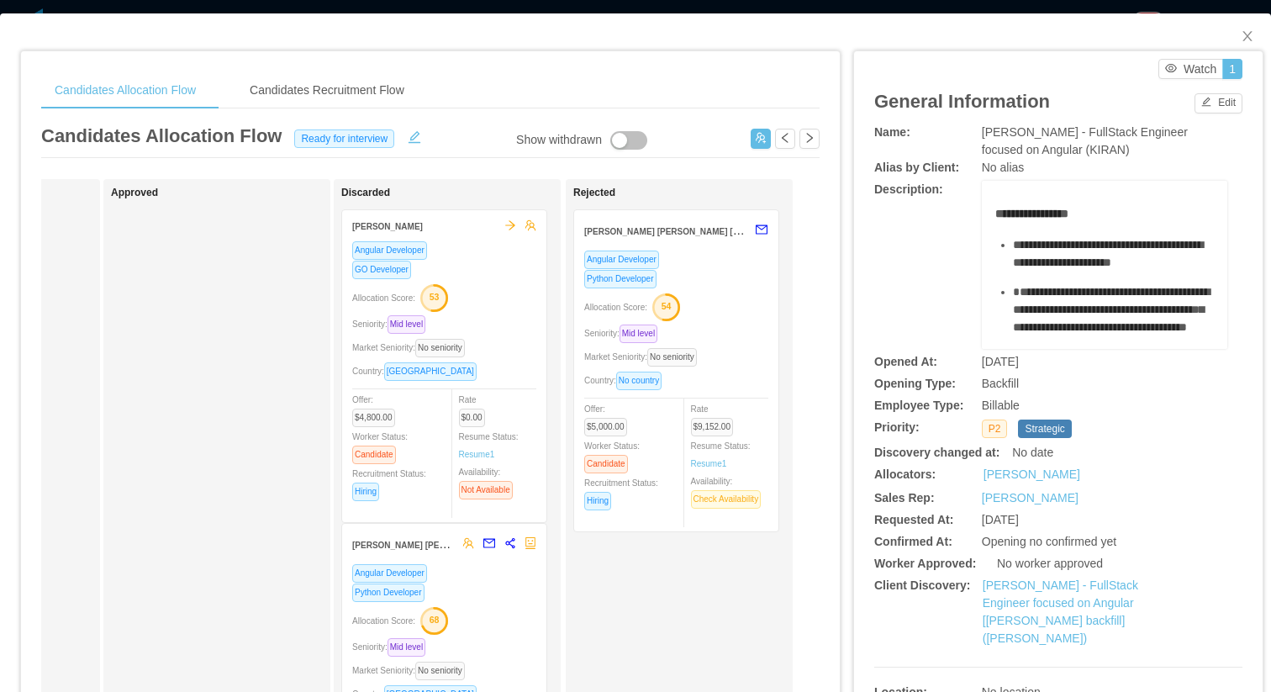
click at [610, 145] on button "button" at bounding box center [628, 140] width 37 height 18
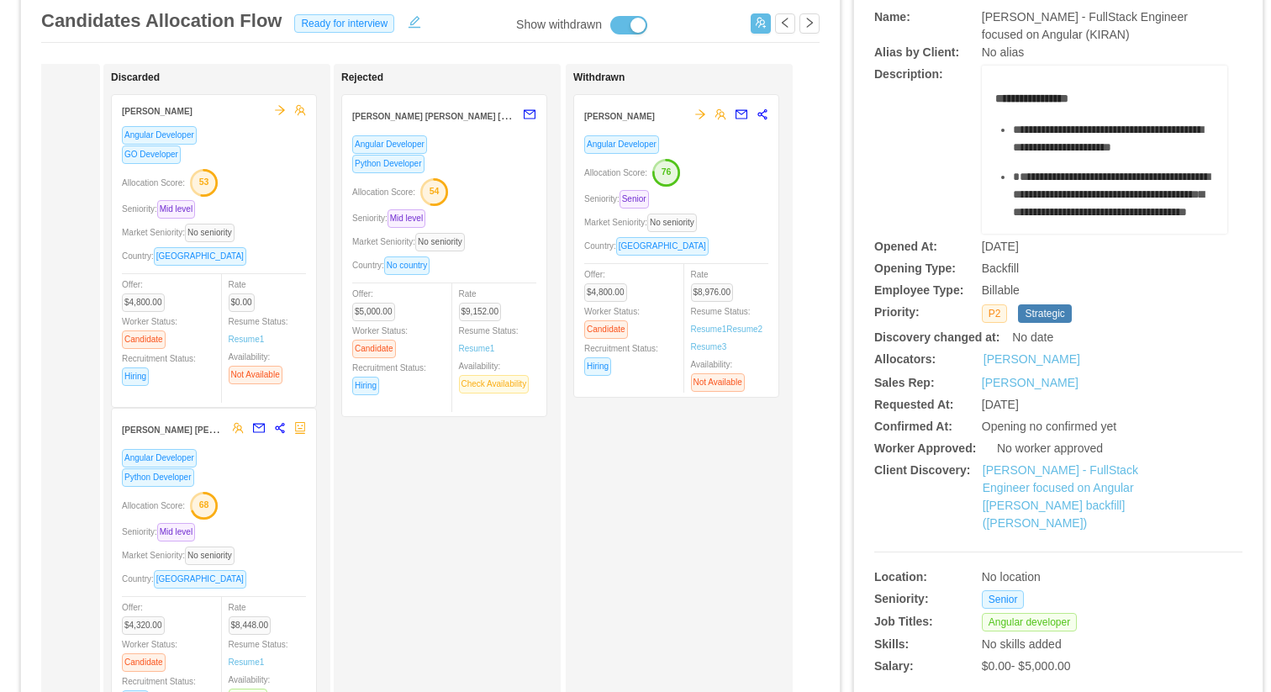
scroll to position [87, 0]
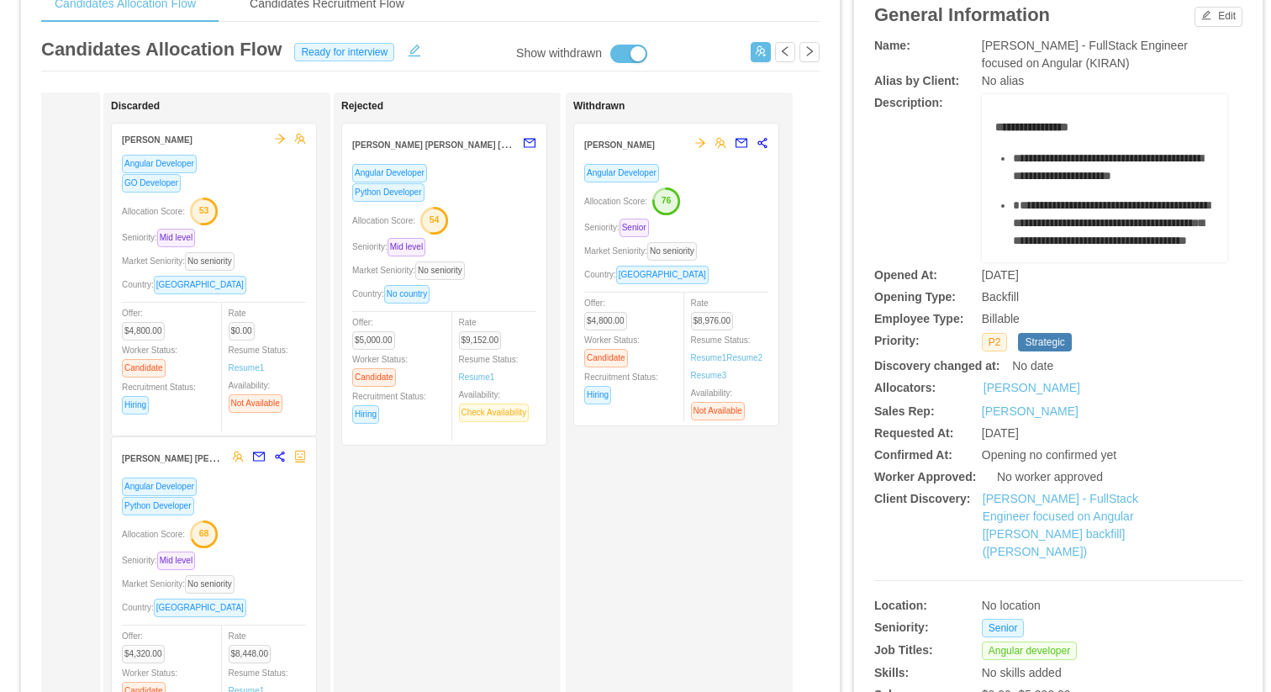
click at [744, 619] on div "Withdrawn Irving Rodríguez Angular Developer Allocation Score: 76 Seniority: Se…" at bounding box center [690, 512] width 235 height 825
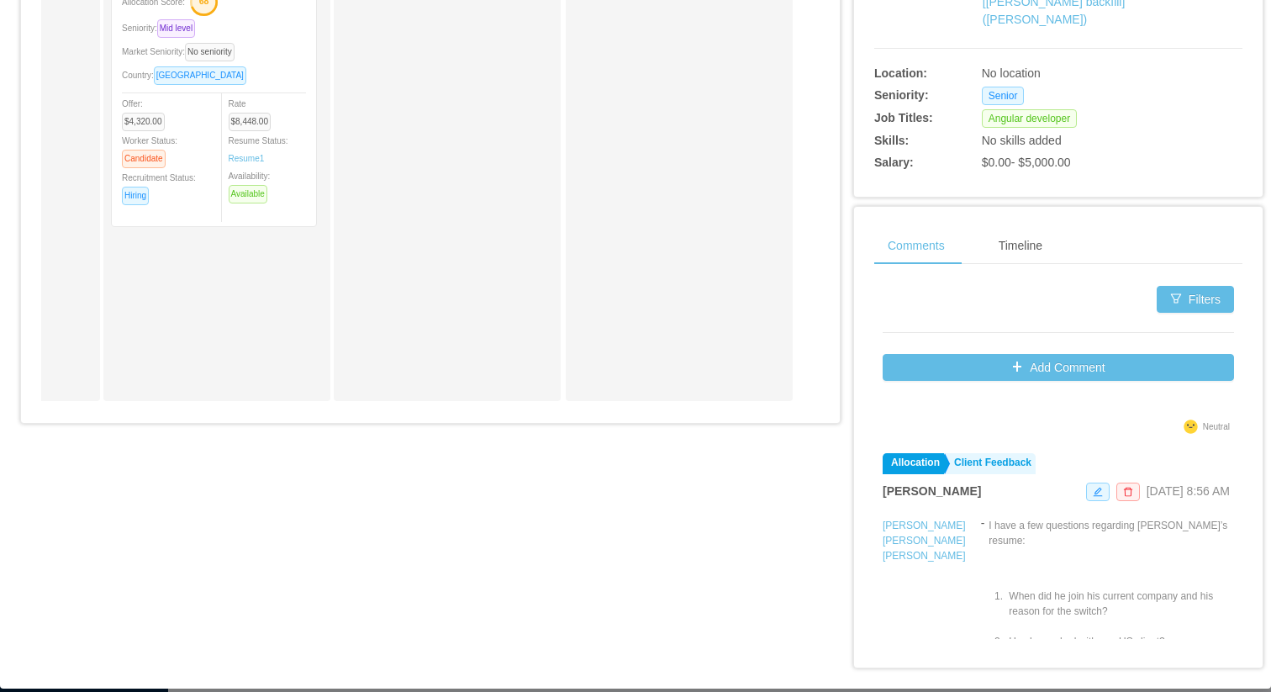
scroll to position [5521, 0]
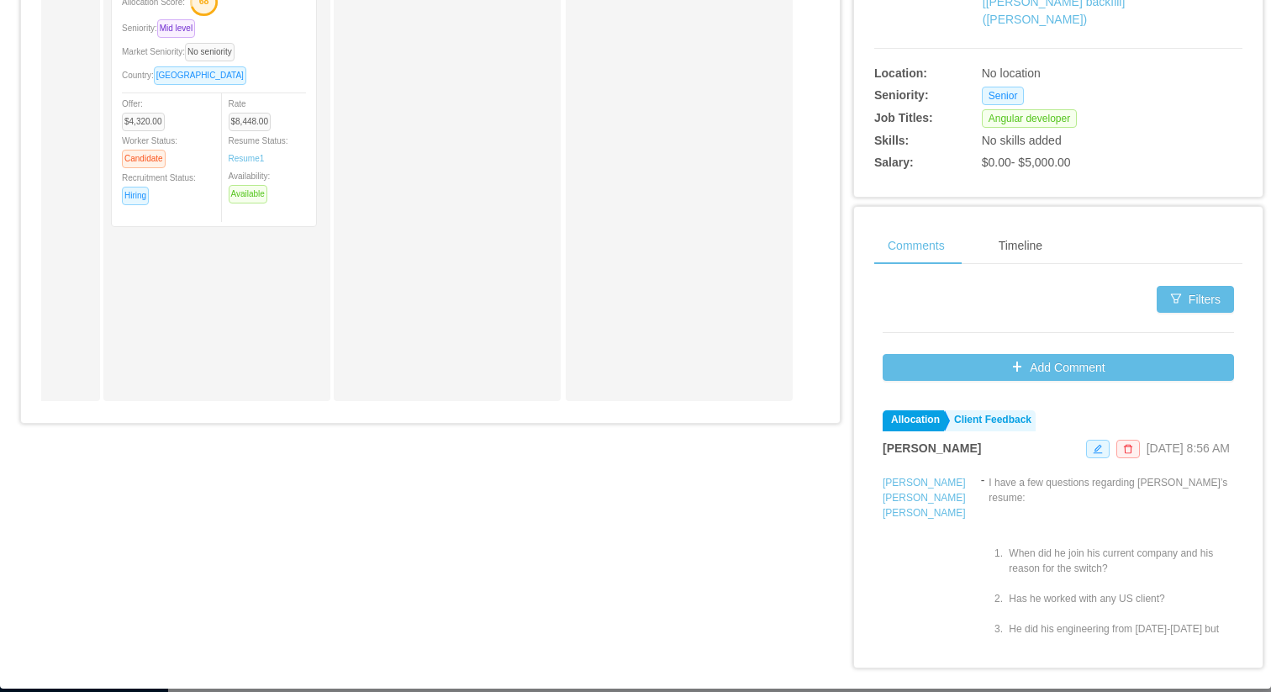
click at [1205, 150] on div "Salary: $0.00 - $5,000.00" at bounding box center [1058, 161] width 368 height 22
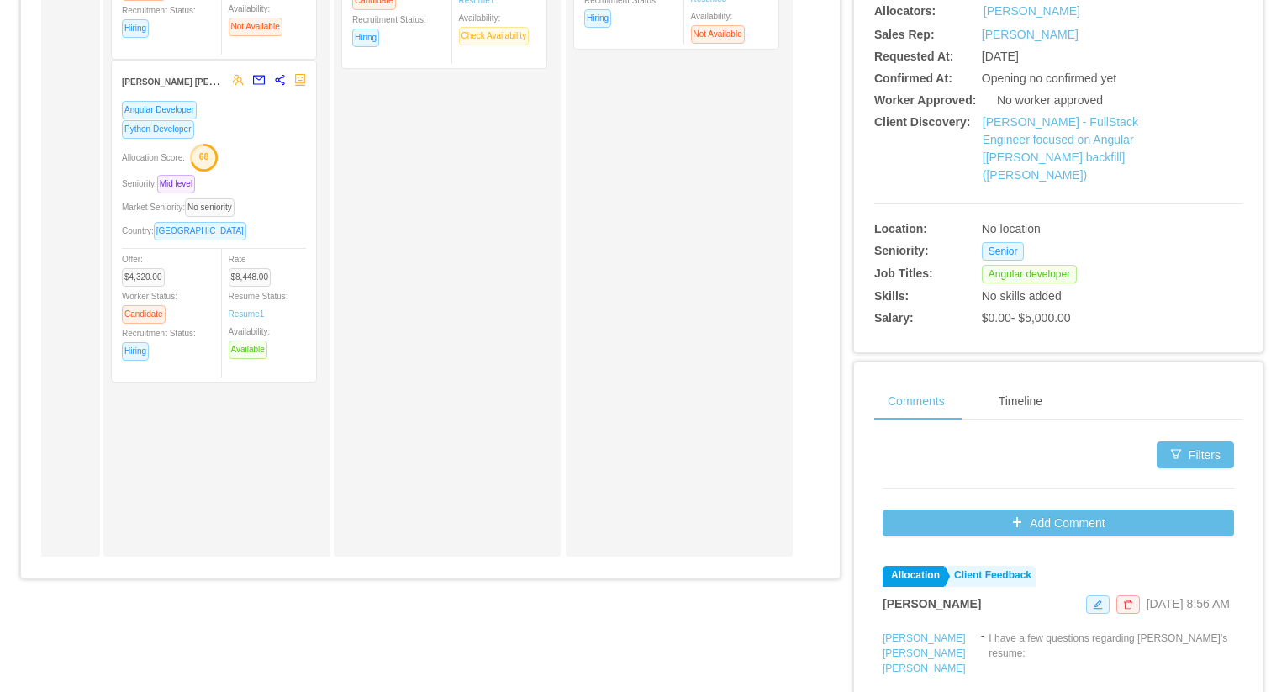
scroll to position [461, 0]
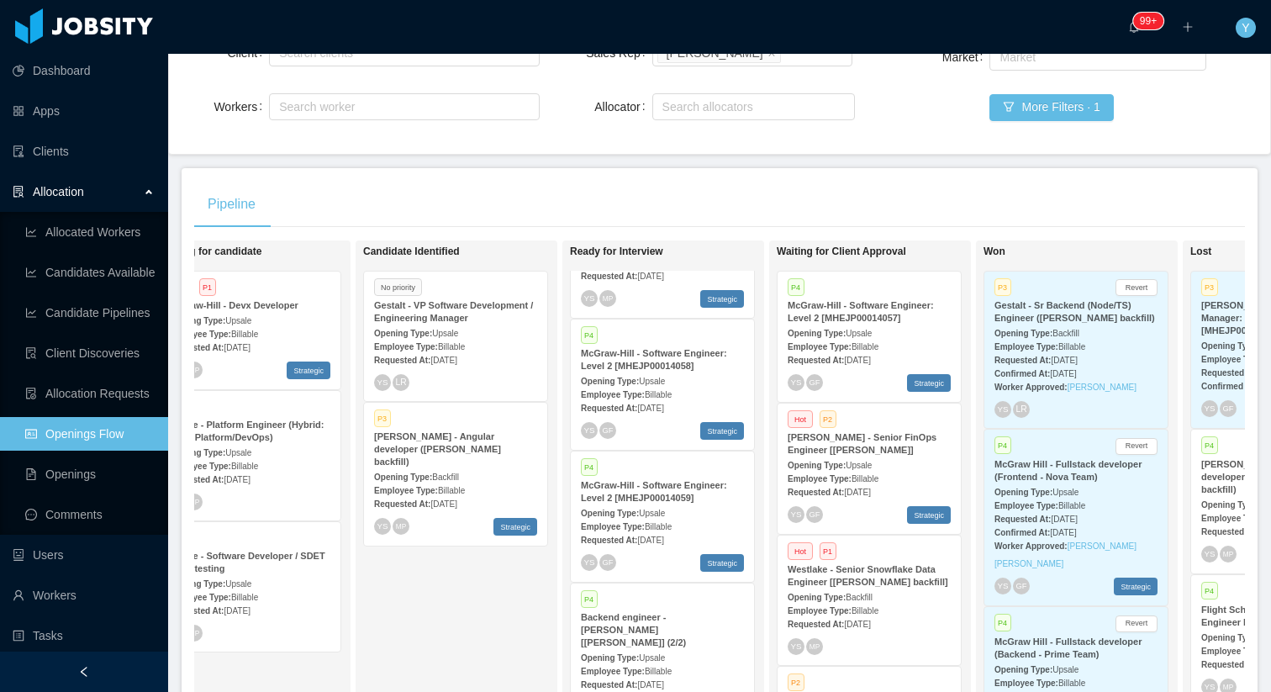
scroll to position [180, 0]
